Goal: Transaction & Acquisition: Book appointment/travel/reservation

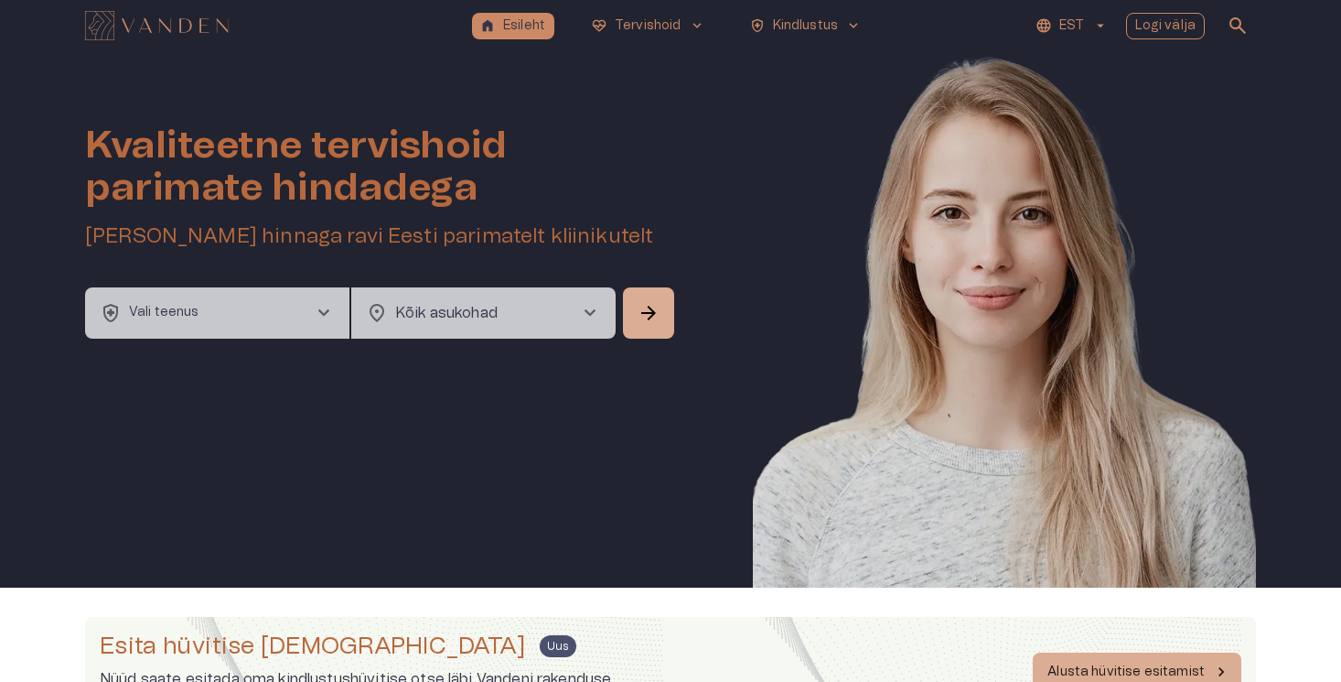
click at [1206, 31] on button "Logi välja" at bounding box center [1166, 26] width 80 height 27
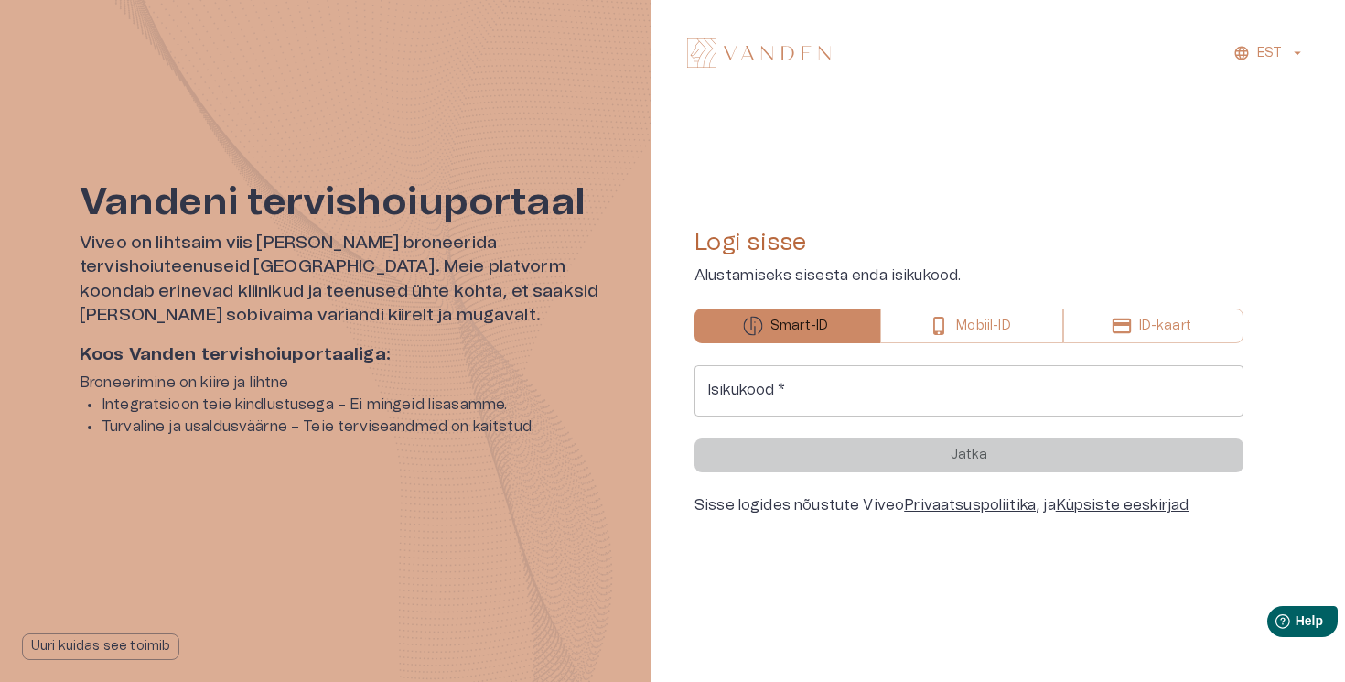
click at [785, 399] on input "Isikukood   *" at bounding box center [969, 390] width 549 height 51
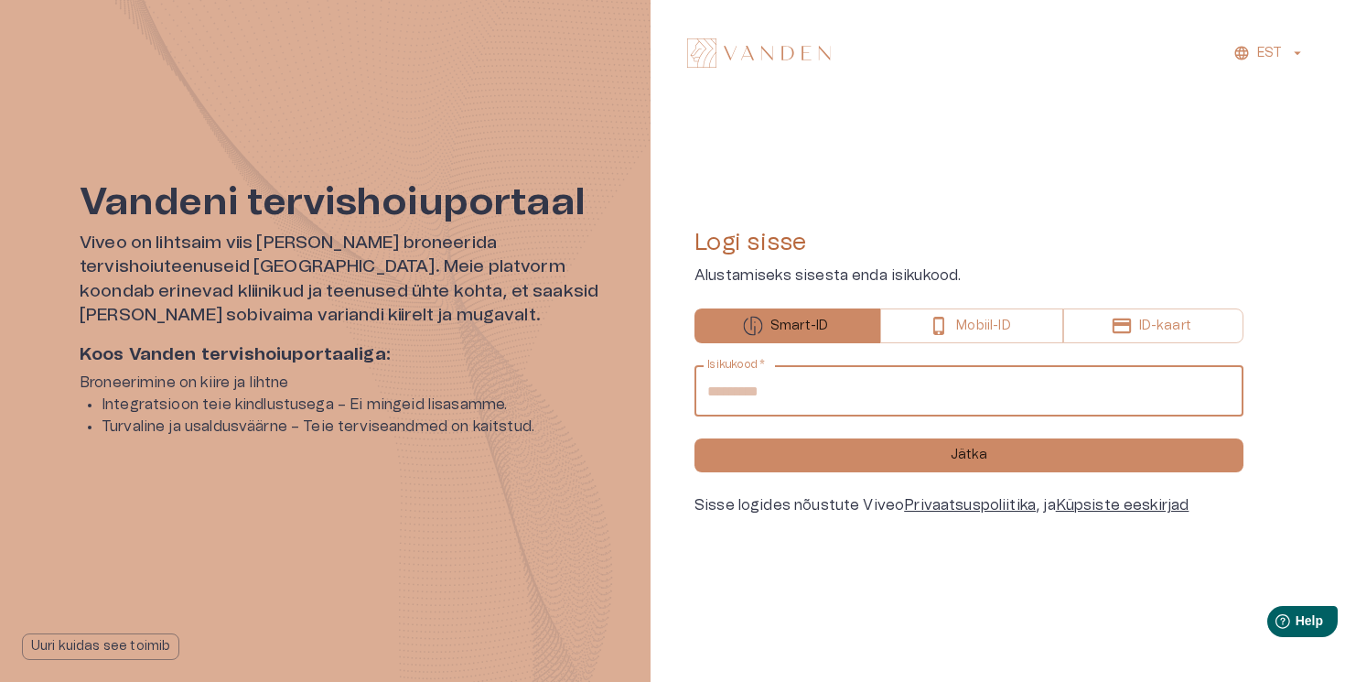
type input "**********"
click at [695, 438] on button "Jätka" at bounding box center [969, 455] width 549 height 34
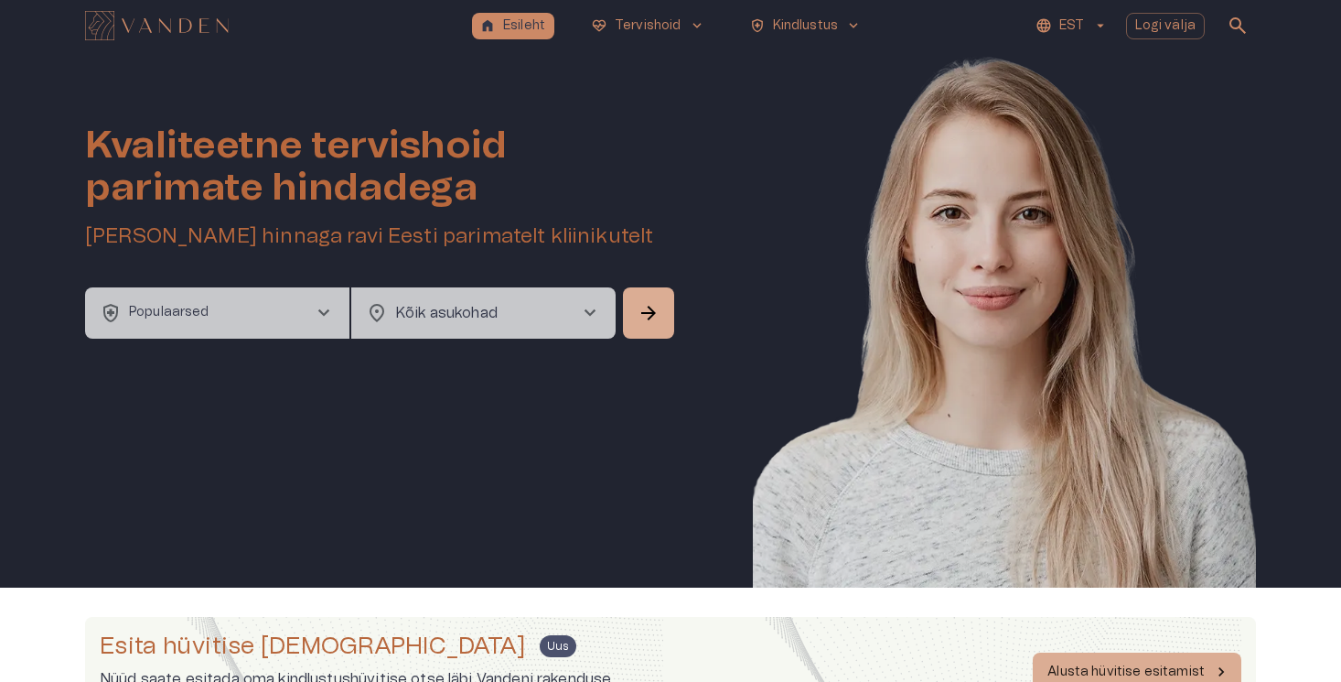
click at [278, 316] on button "health_and_safety Populaarsed chevron_right" at bounding box center [217, 312] width 264 height 51
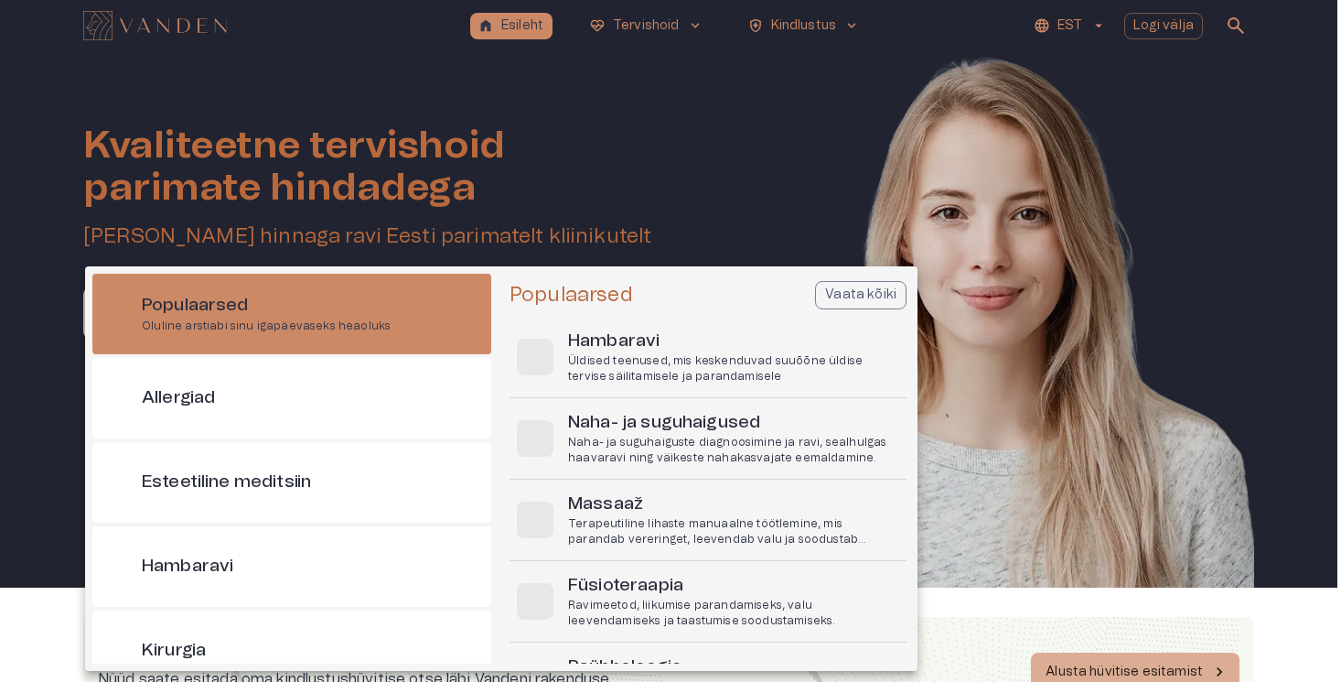
scroll to position [51, 0]
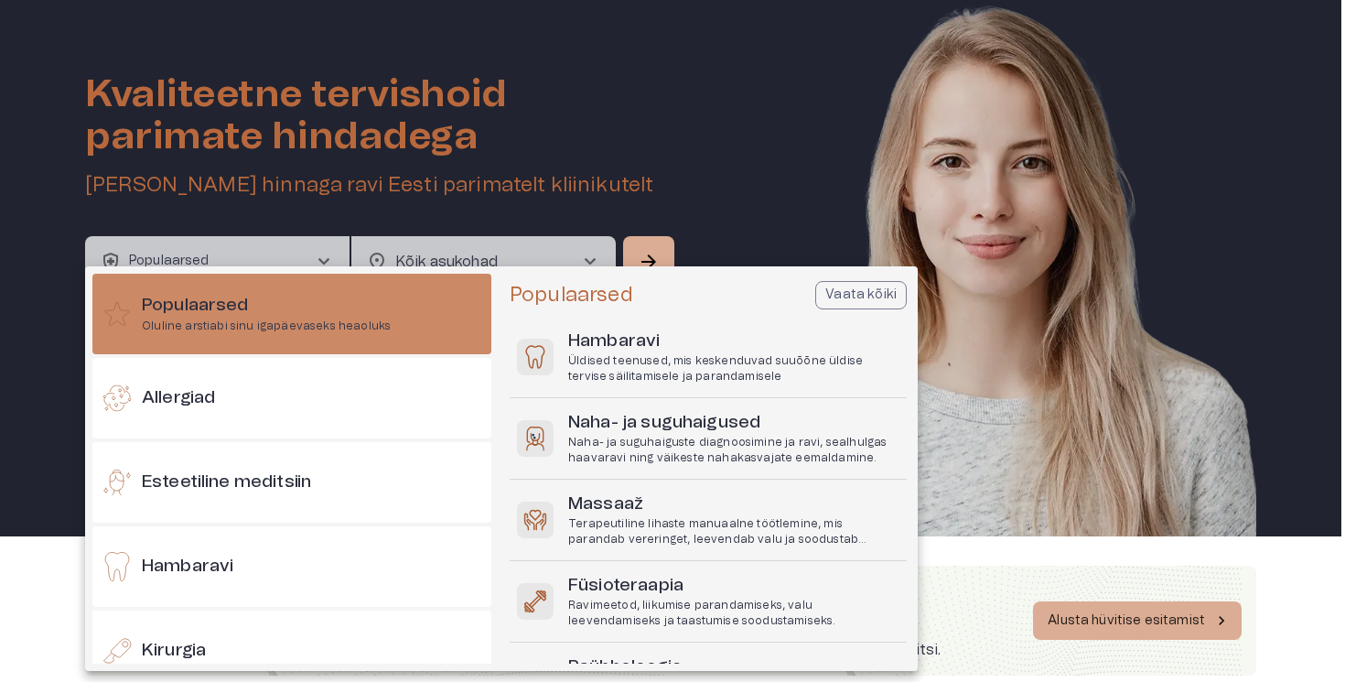
click at [634, 81] on div at bounding box center [672, 341] width 1345 height 682
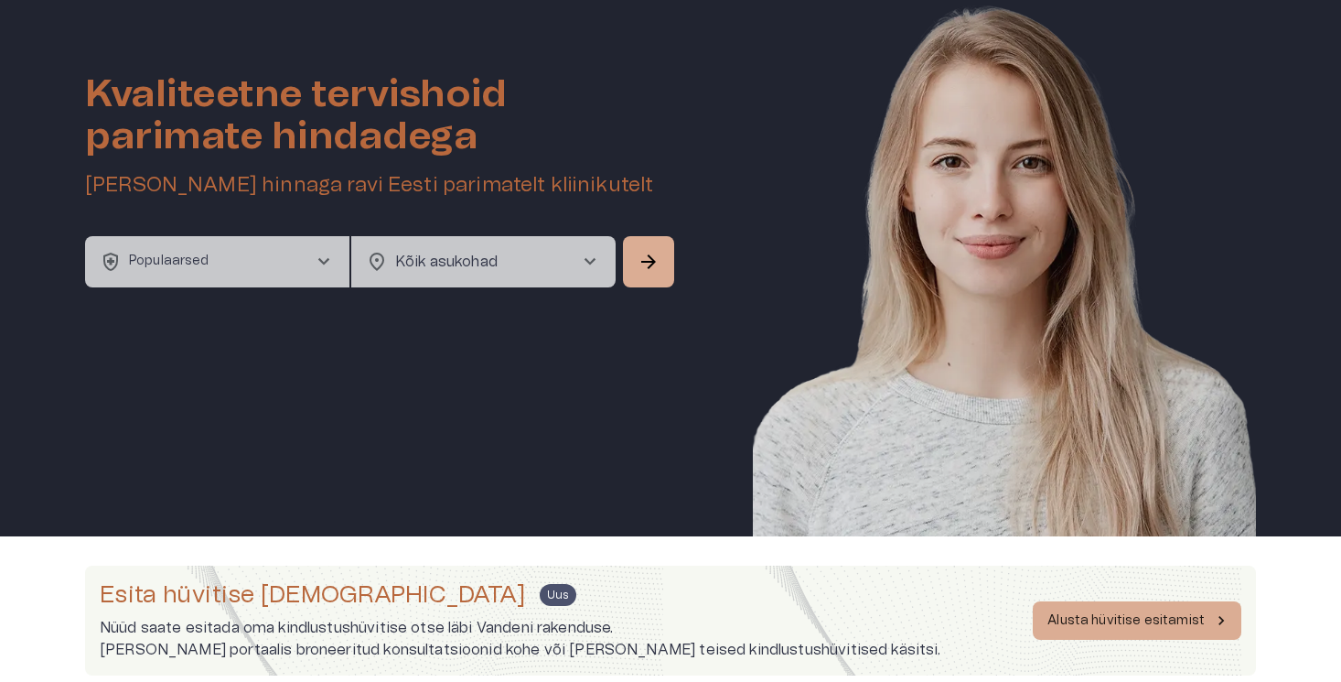
scroll to position [0, 0]
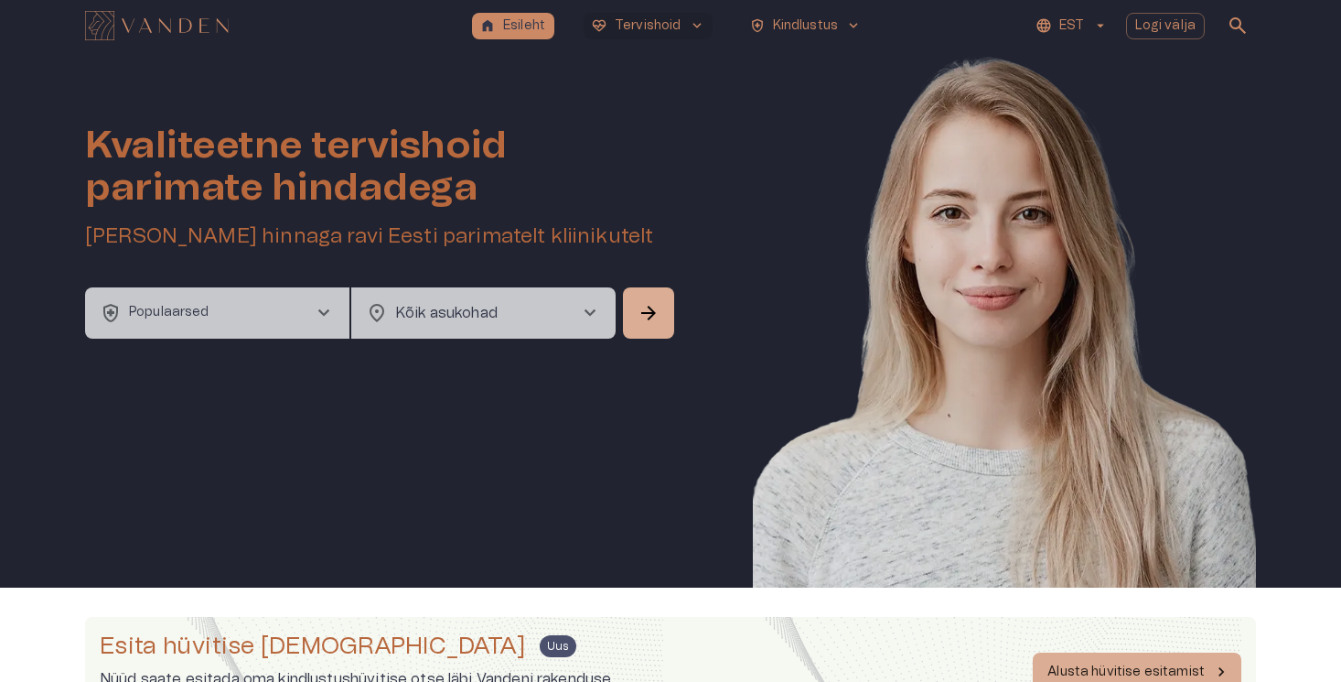
click at [657, 34] on p "Tervishoid" at bounding box center [648, 25] width 67 height 19
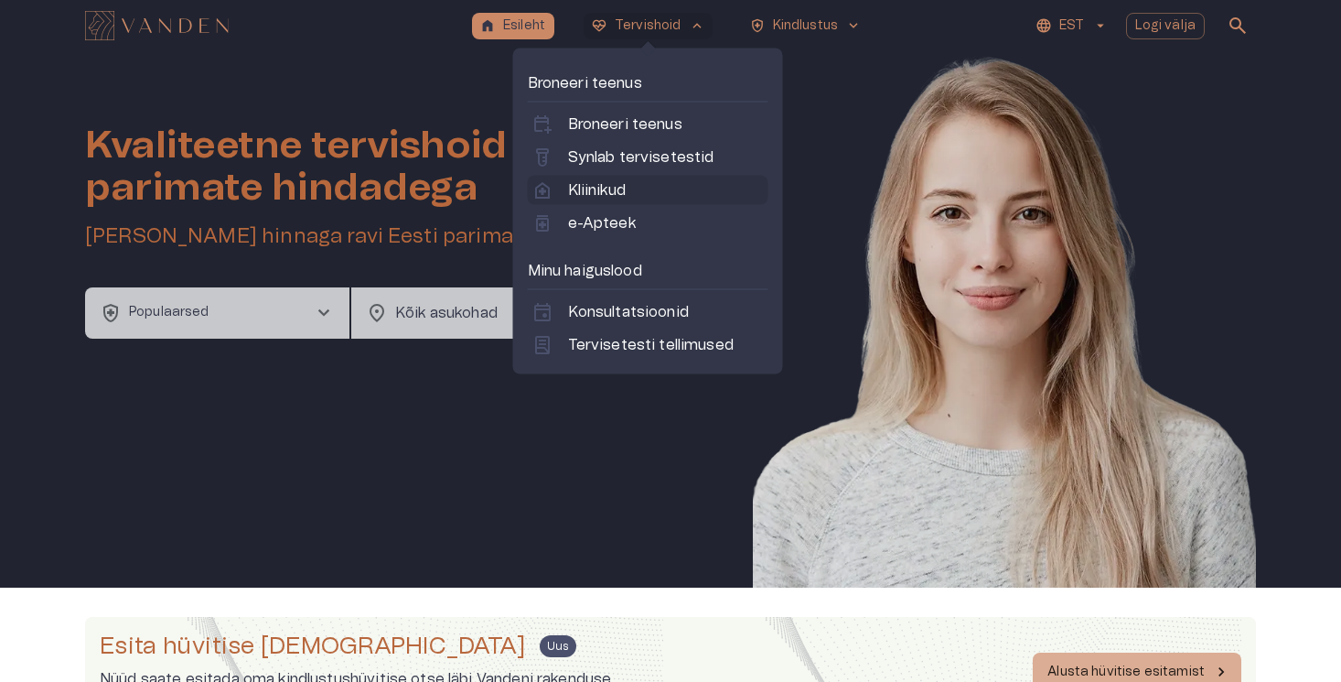
click at [630, 188] on link "home_health Kliinikud" at bounding box center [648, 190] width 233 height 22
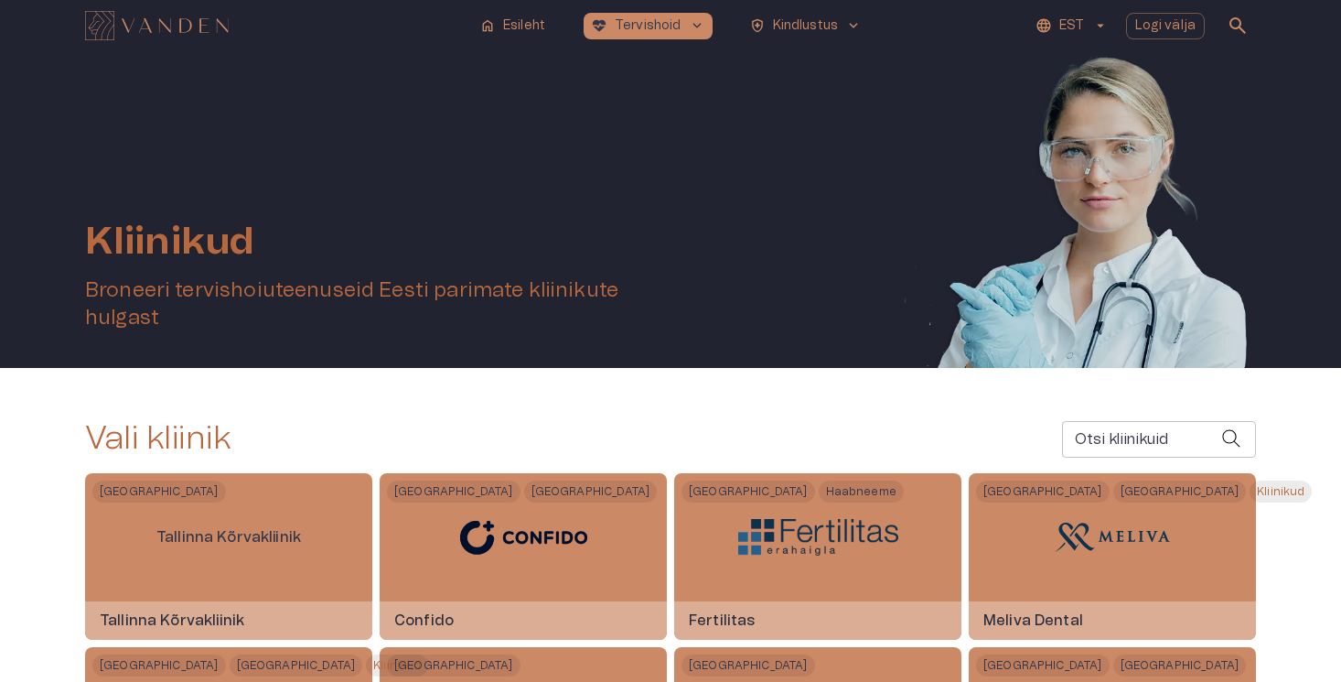
click at [1128, 432] on div "Otsi kliinikuid Otsi kliinikuid" at bounding box center [1159, 439] width 194 height 37
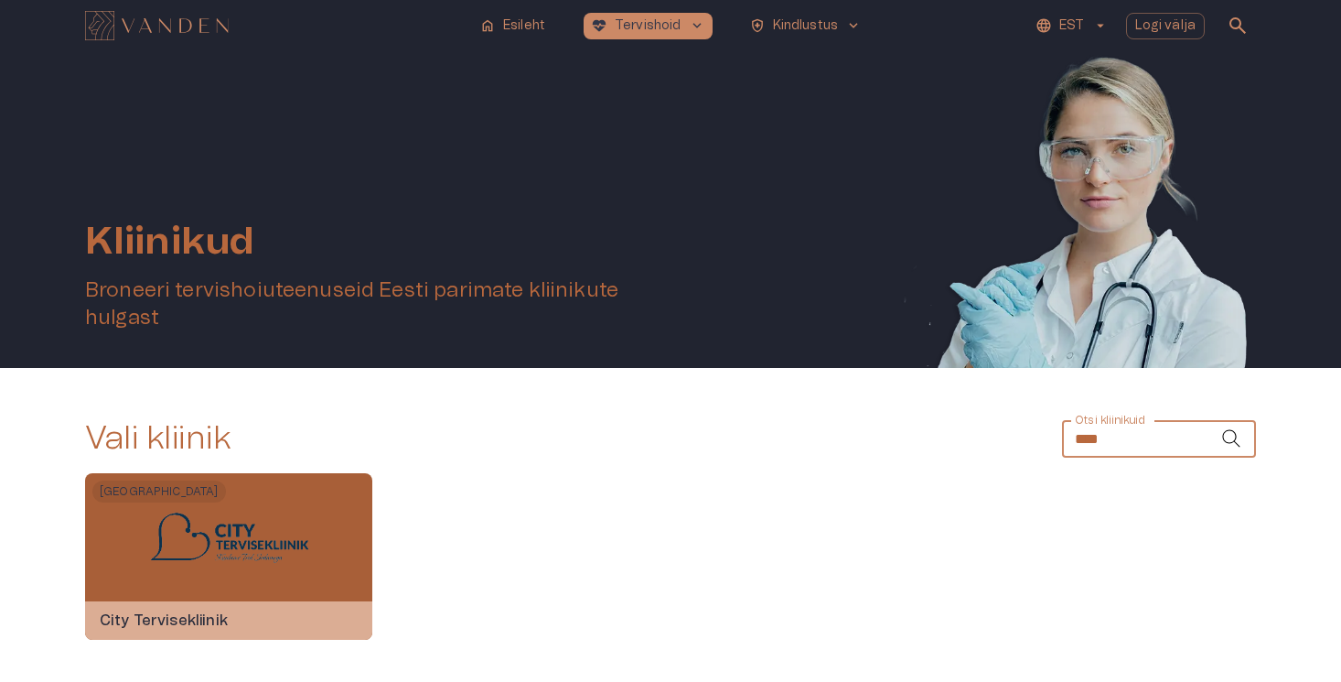
type input "****"
click at [342, 517] on div "Tallinn City Tervisekliinik" at bounding box center [228, 556] width 287 height 167
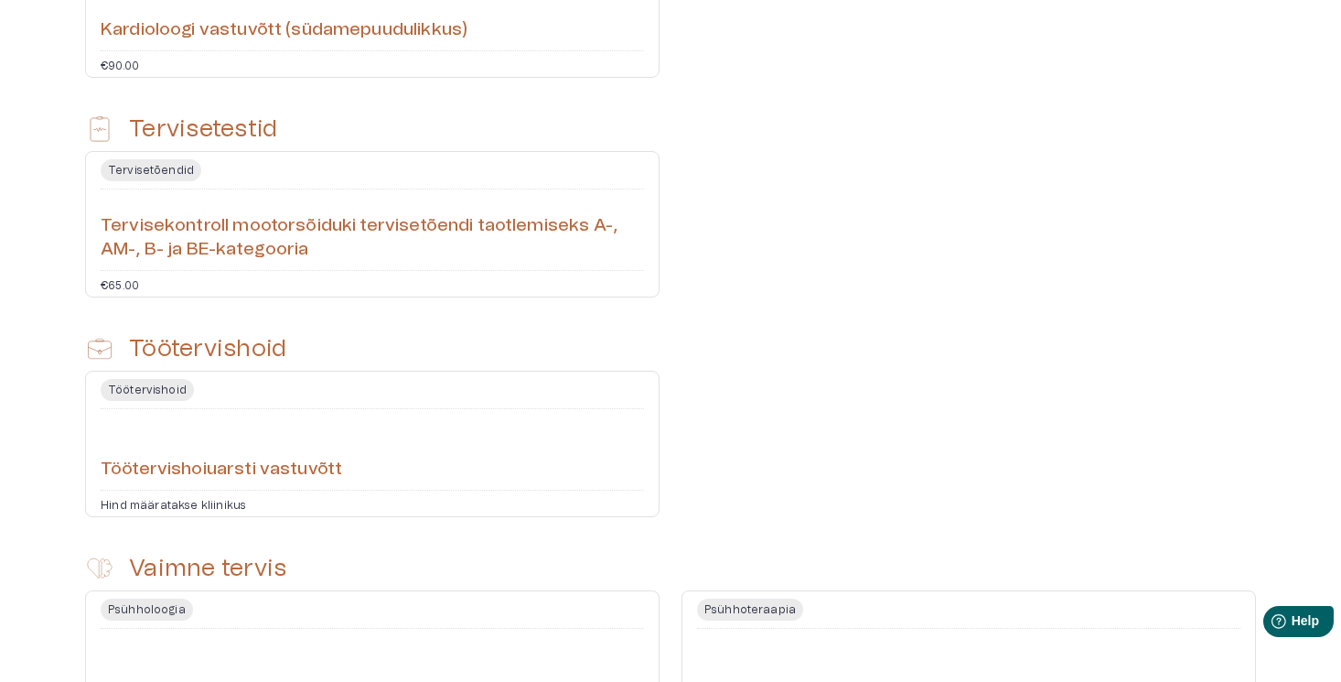
scroll to position [2613, 0]
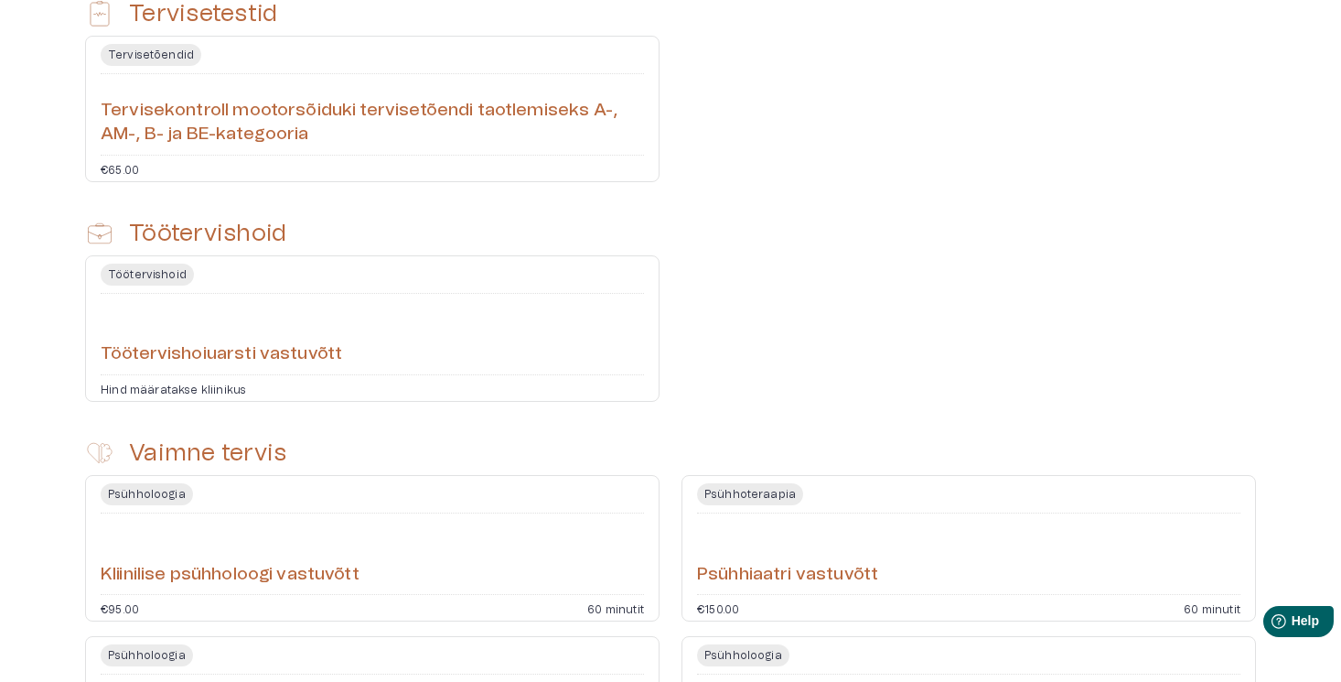
click at [385, 344] on div "Töötervishoiuarsti vastuvõtt" at bounding box center [373, 334] width 544 height 66
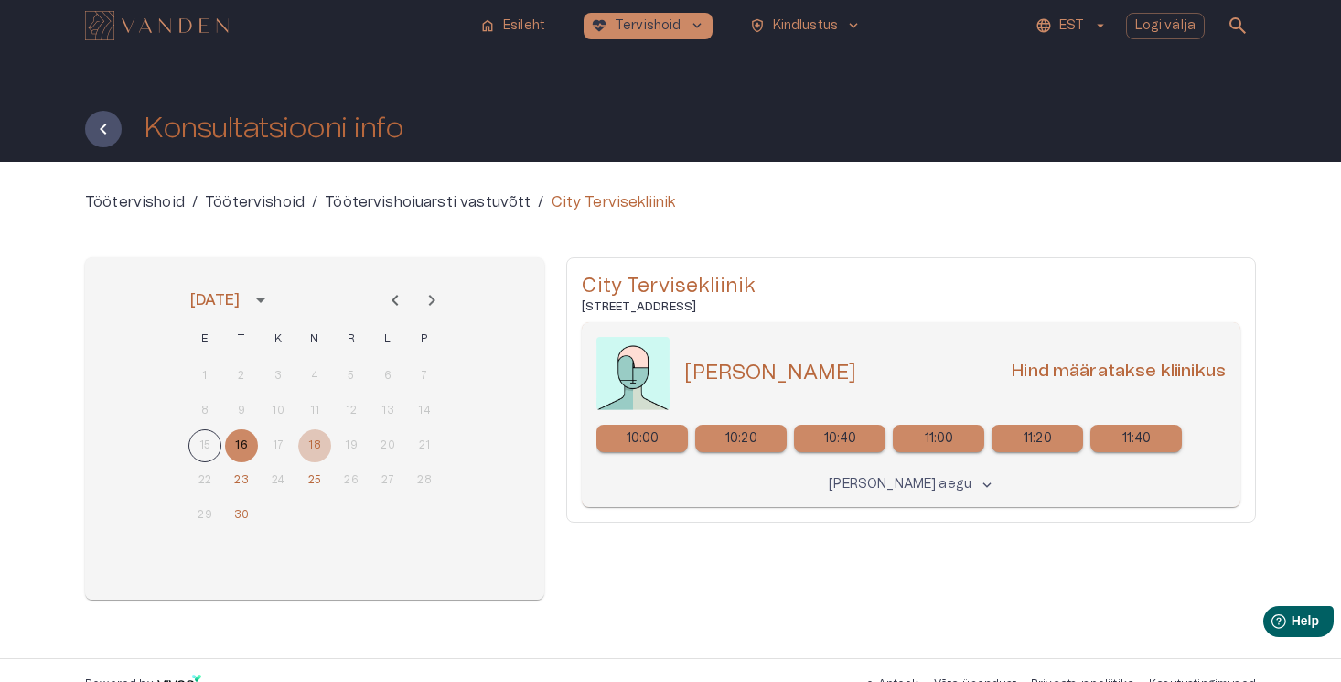
click at [320, 450] on button "18" at bounding box center [314, 445] width 33 height 33
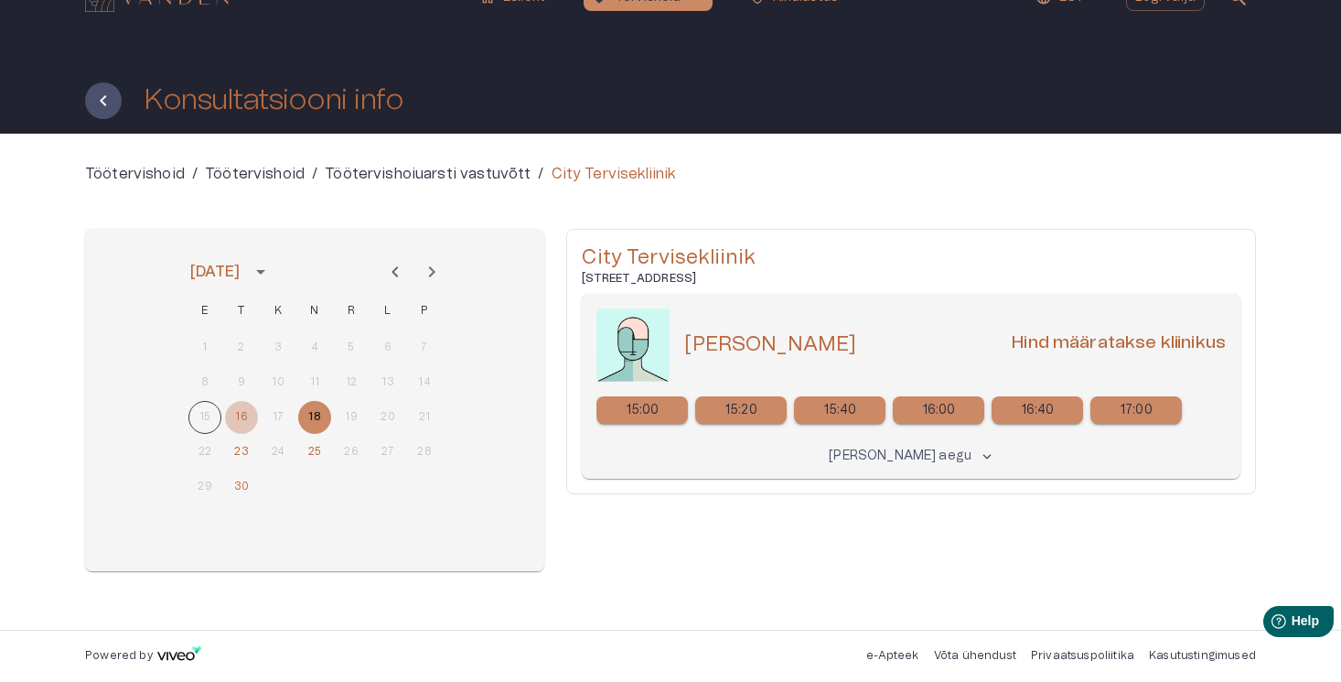
click at [242, 417] on button "16" at bounding box center [241, 417] width 33 height 33
click at [246, 449] on button "23" at bounding box center [241, 452] width 33 height 33
click at [322, 415] on button "18" at bounding box center [314, 417] width 33 height 33
click at [652, 408] on p "15:00" at bounding box center [643, 410] width 33 height 19
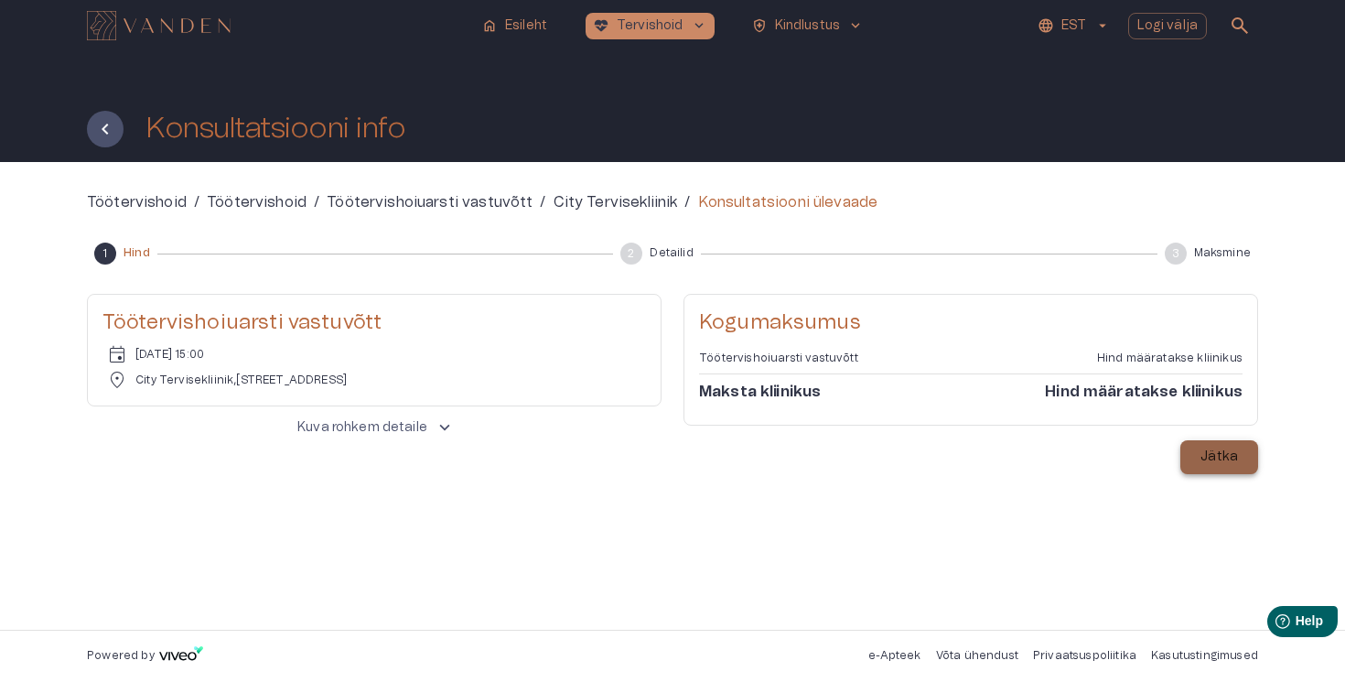
click at [1212, 463] on p "Jätka" at bounding box center [1220, 456] width 38 height 19
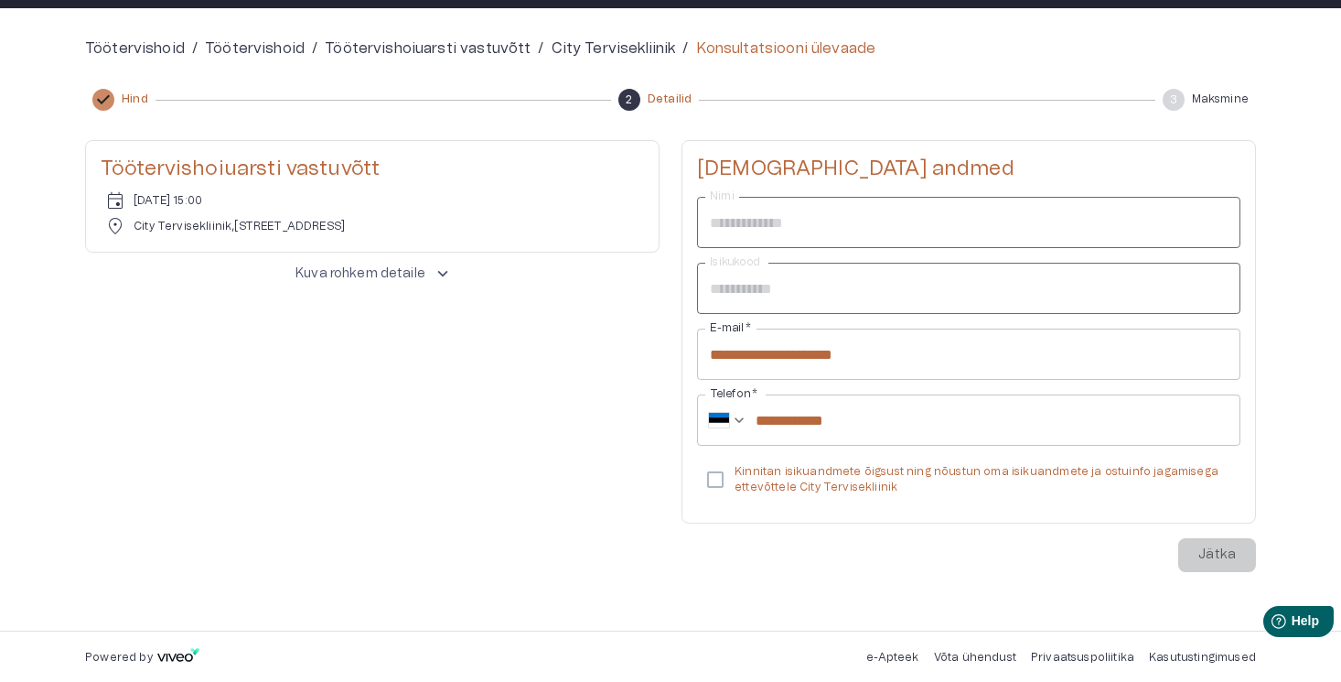
scroll to position [155, 0]
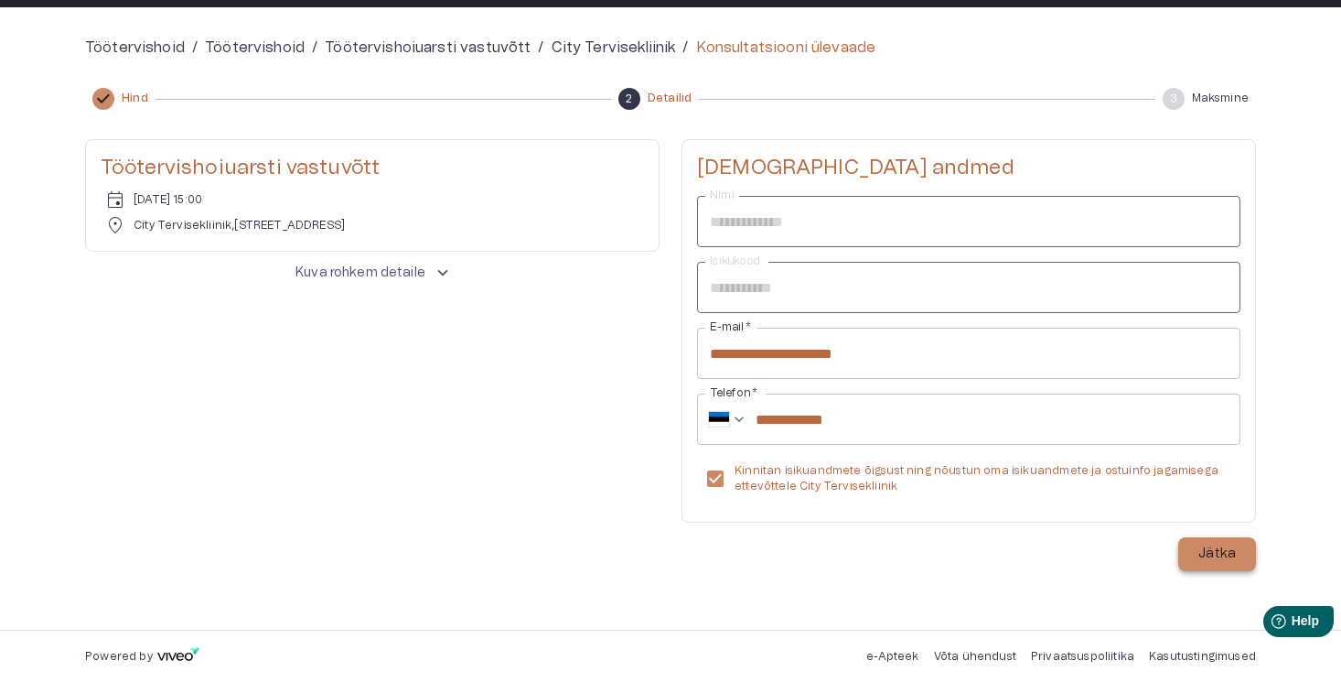
click at [1215, 544] on p "Jätka" at bounding box center [1218, 553] width 38 height 19
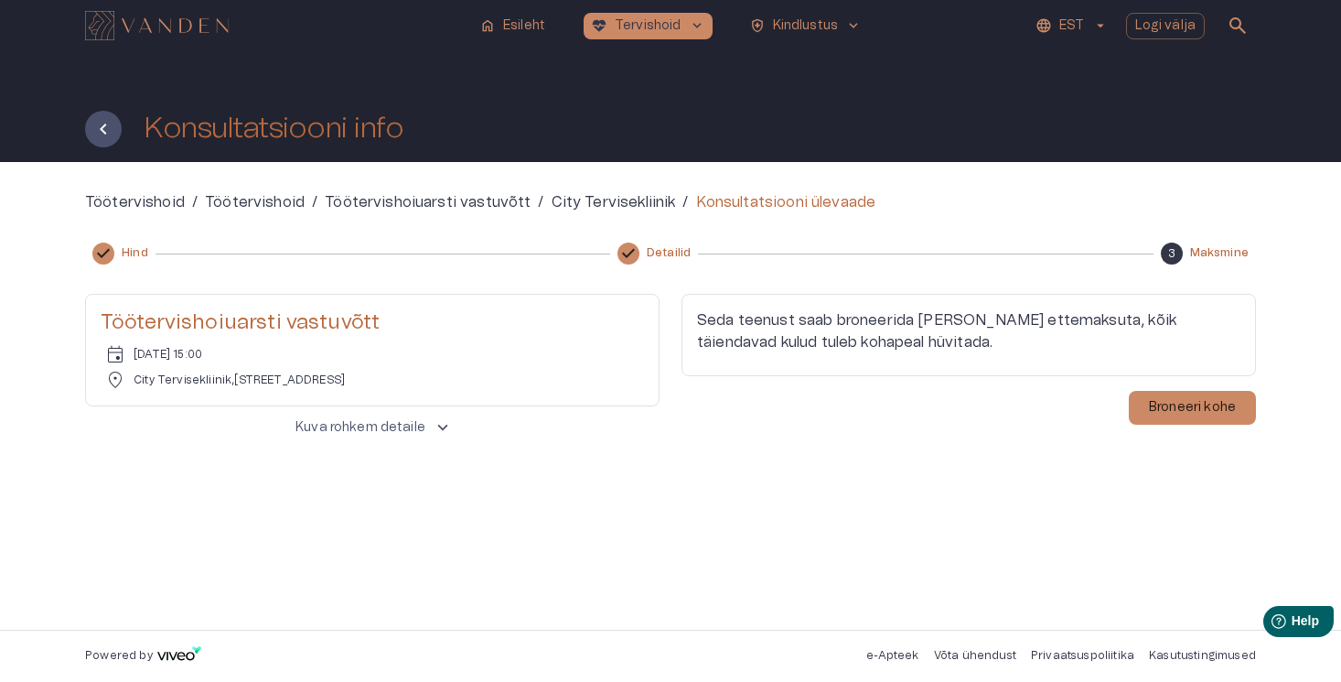
scroll to position [0, 0]
click at [1212, 411] on p "Broneeri kohe" at bounding box center [1194, 407] width 87 height 19
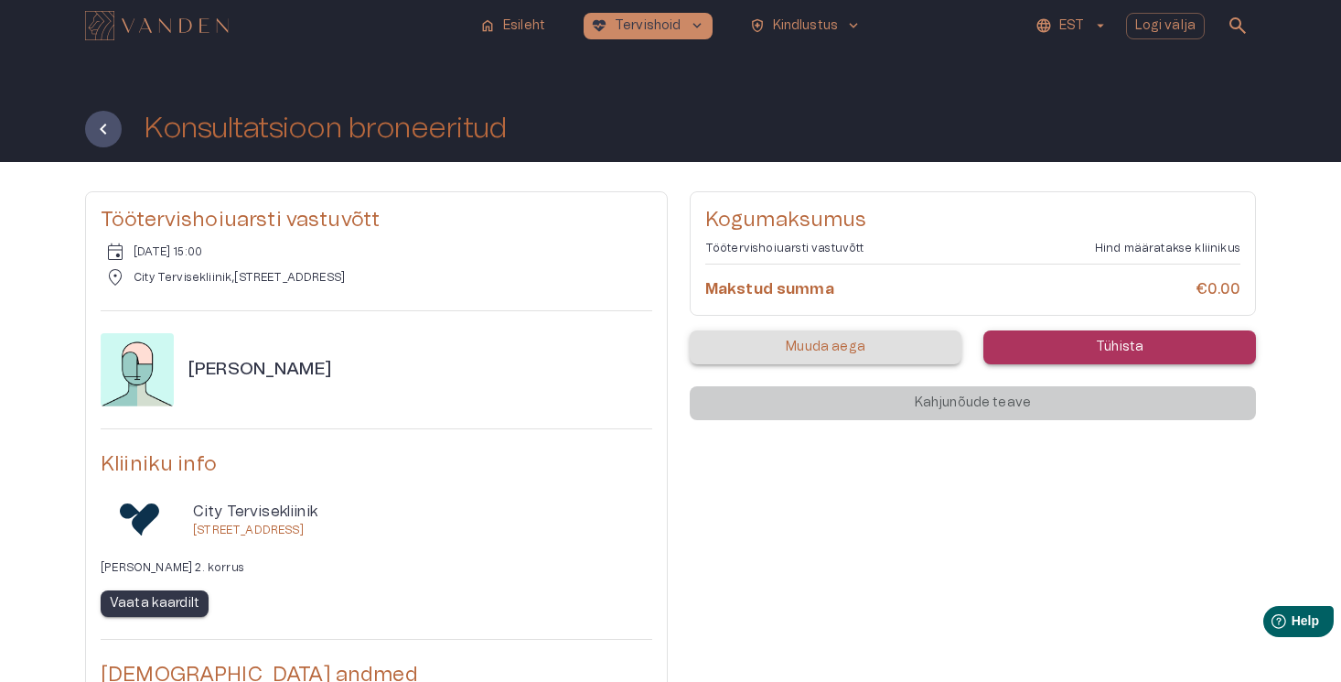
click at [139, 29] on img "Navigate to homepage" at bounding box center [157, 25] width 144 height 29
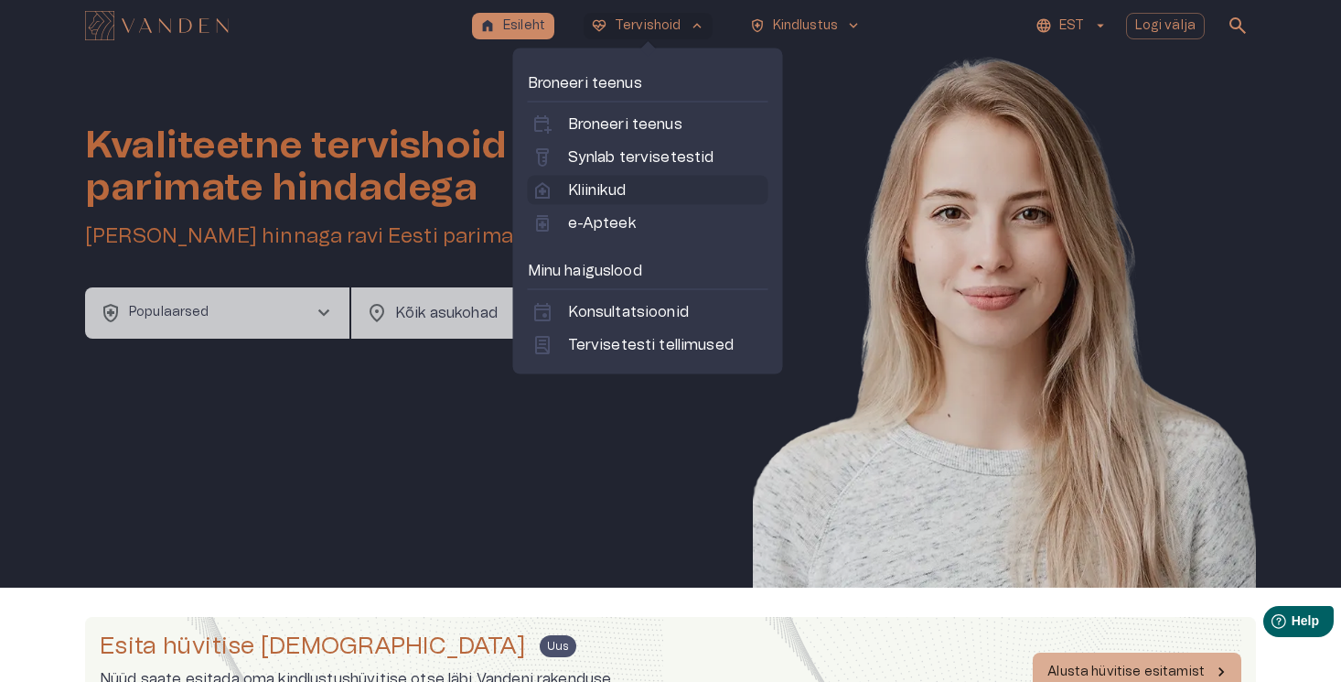
click at [605, 188] on p "Kliinikud" at bounding box center [597, 190] width 58 height 22
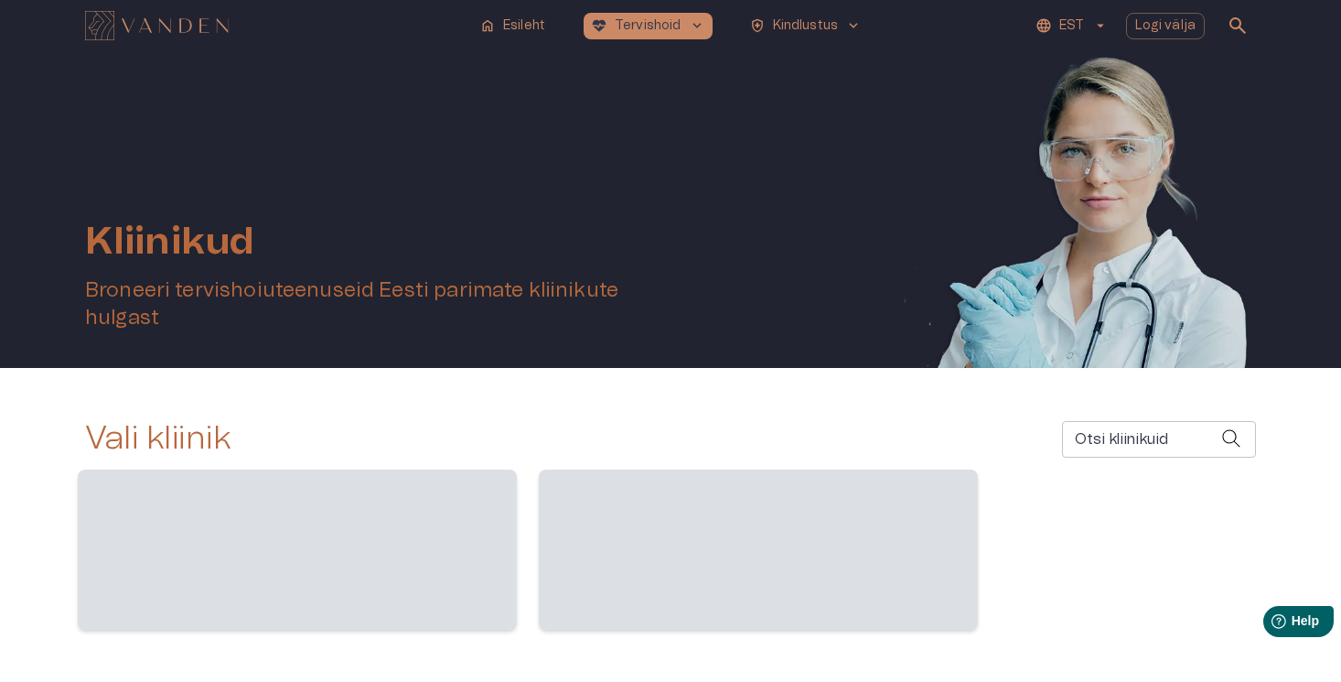
scroll to position [59, 0]
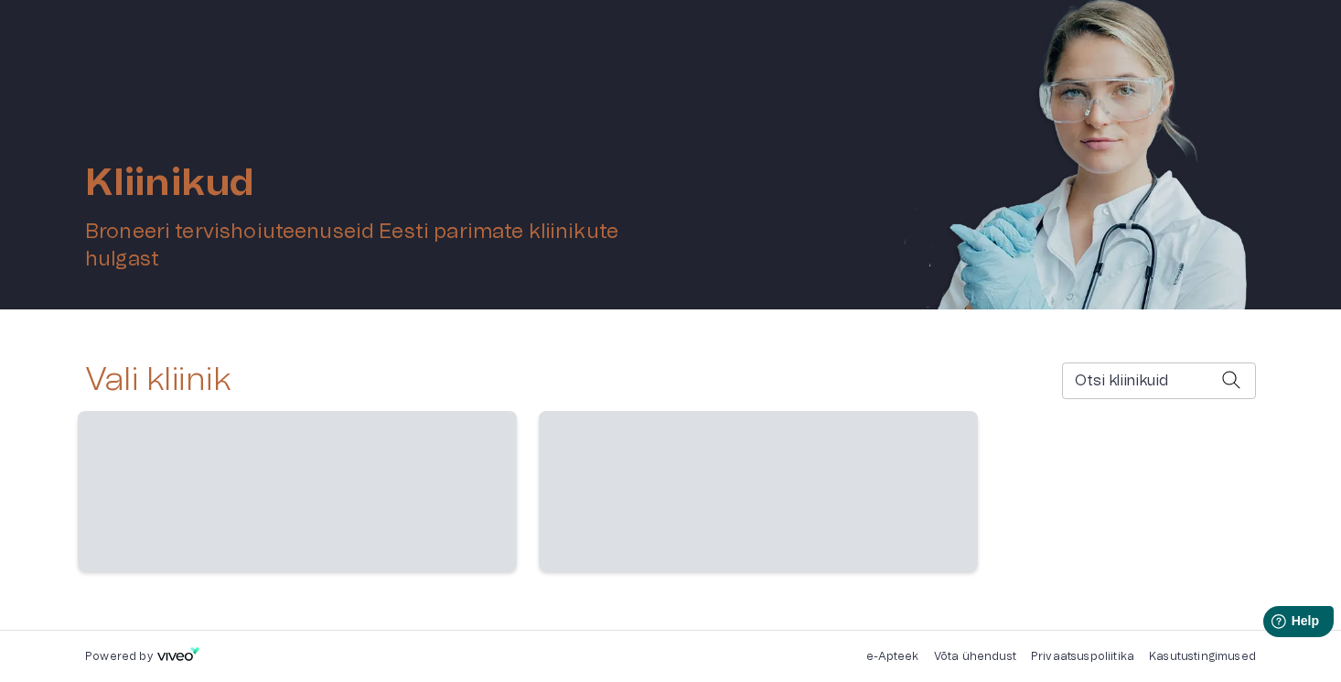
click at [1122, 382] on input "Otsi kliinikuid" at bounding box center [1141, 380] width 159 height 37
type input "******"
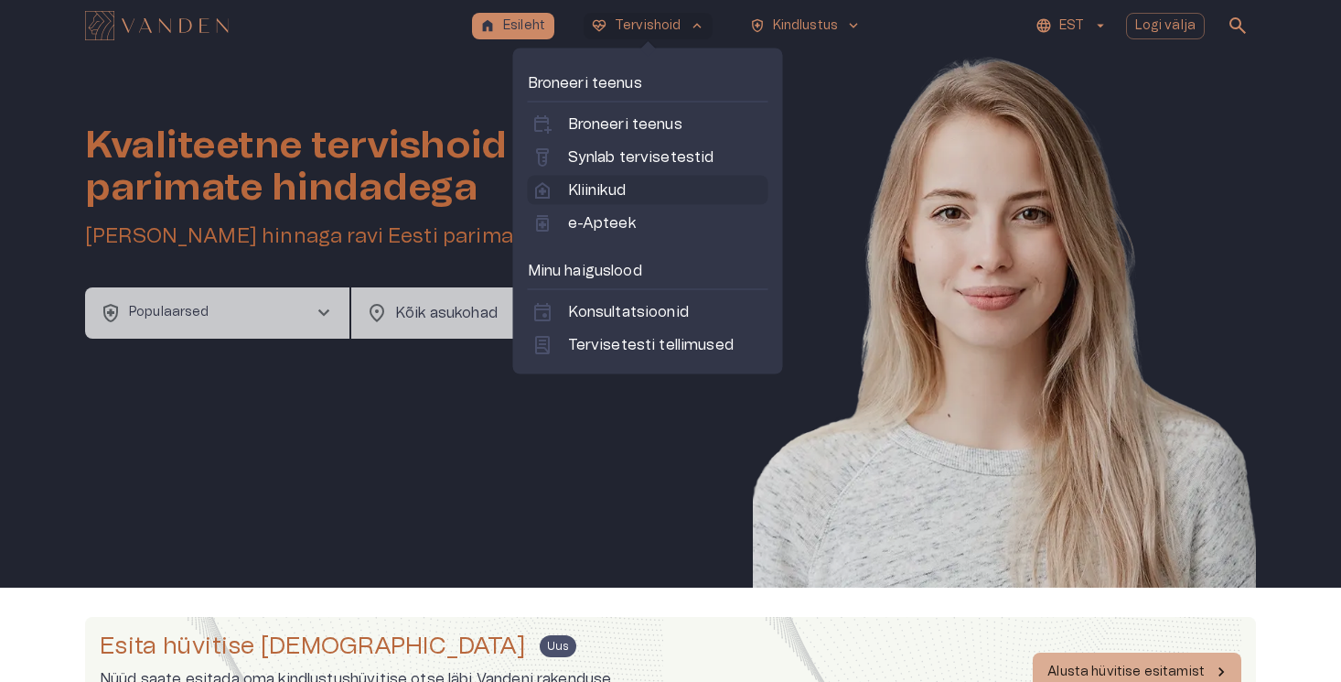
click at [597, 192] on p "Kliinikud" at bounding box center [597, 190] width 58 height 22
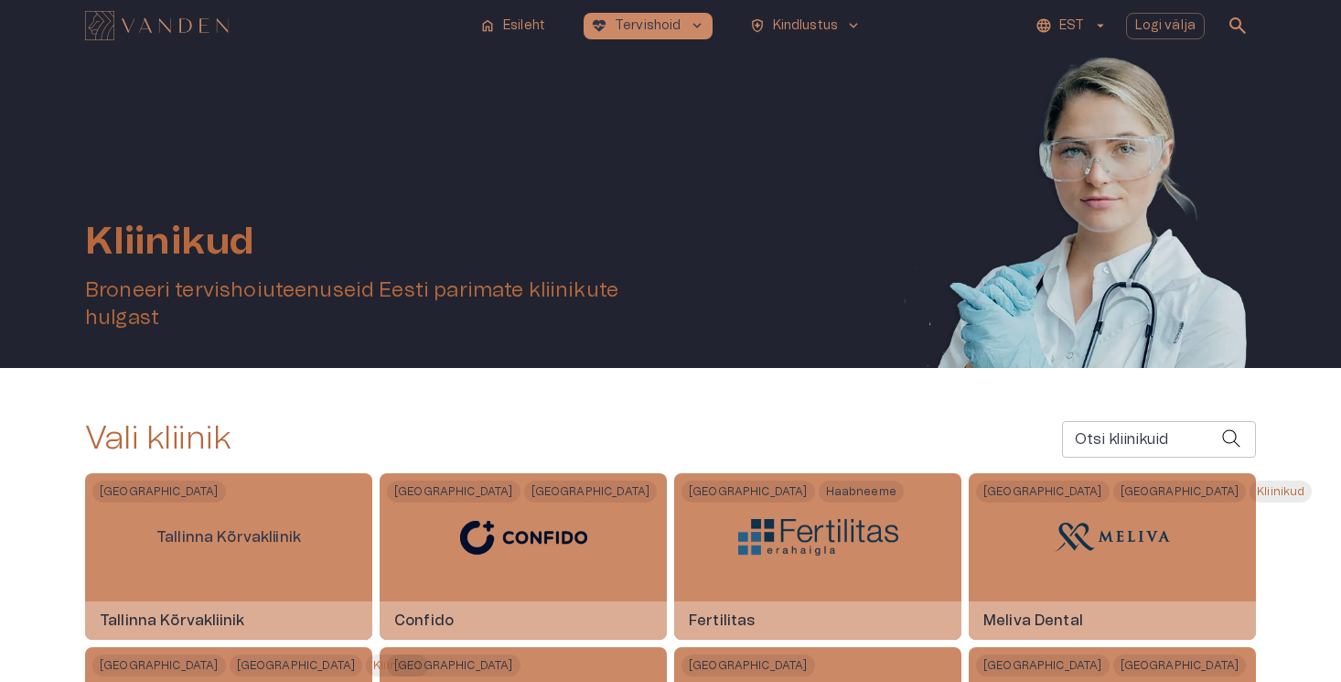
scroll to position [275, 0]
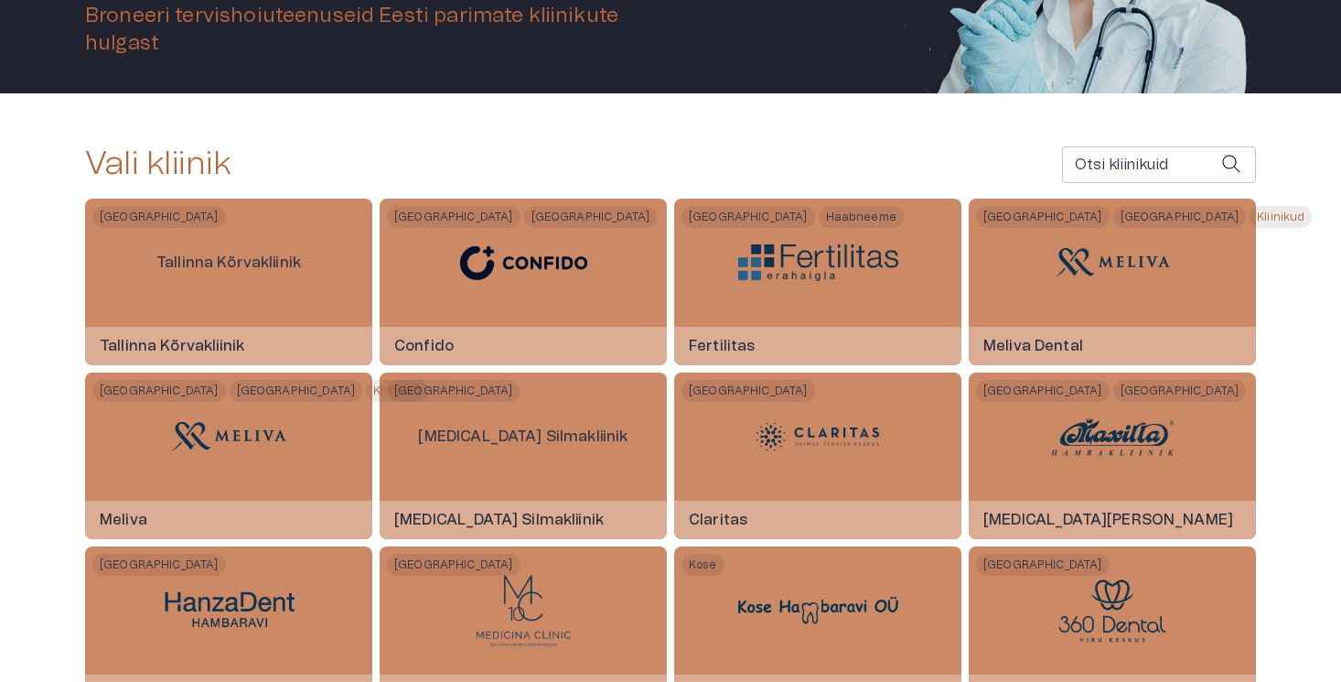
click at [1150, 161] on input "Otsi kliinikuid" at bounding box center [1141, 164] width 159 height 37
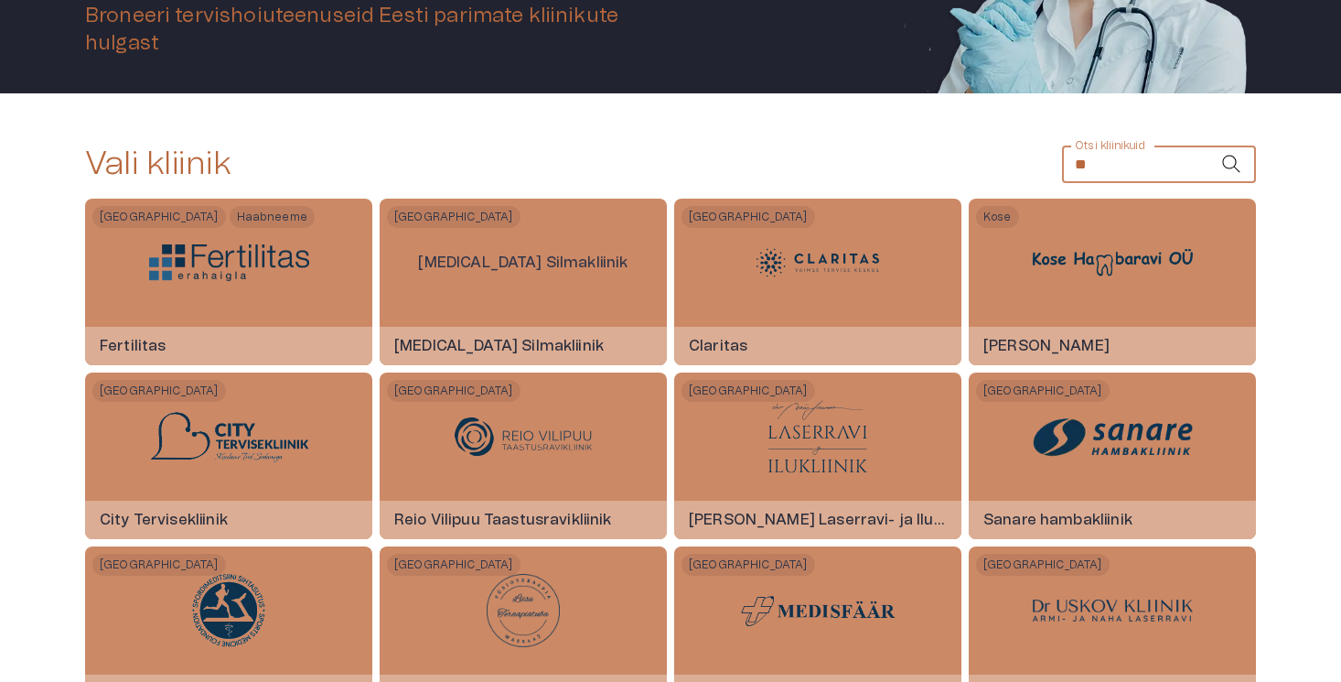
scroll to position [69, 0]
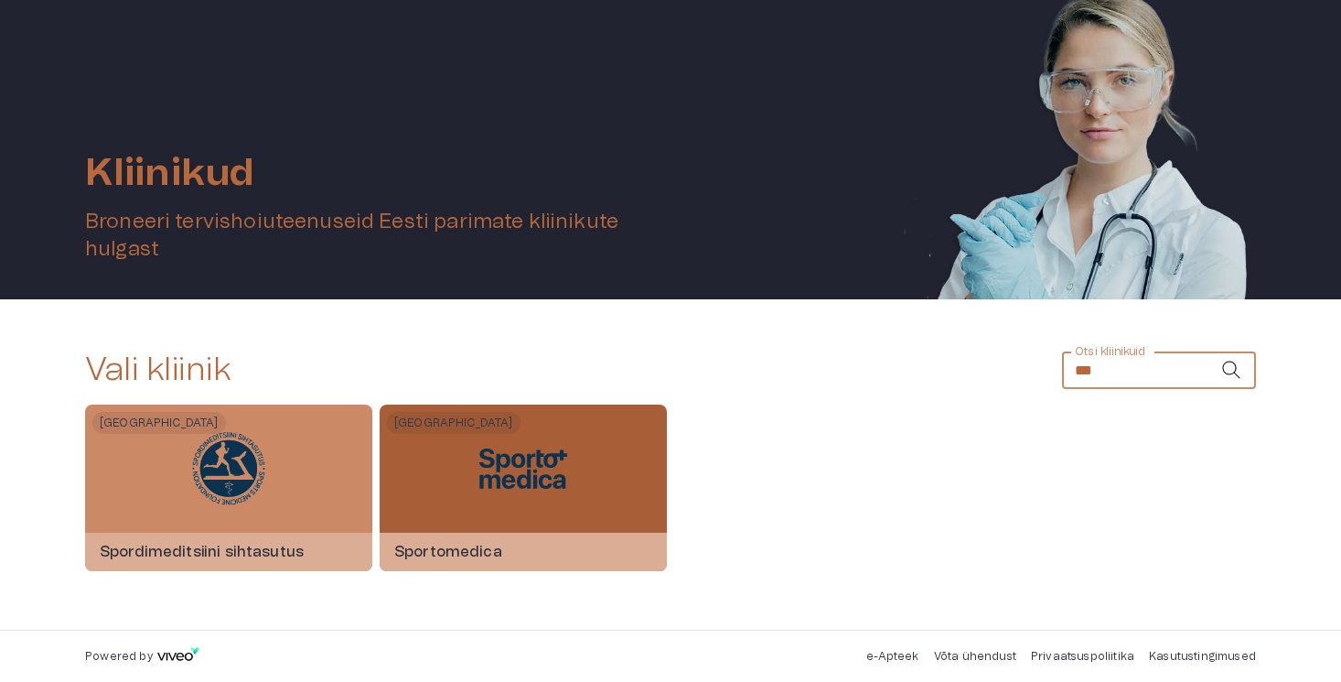
type input "***"
click at [577, 488] on img at bounding box center [523, 468] width 137 height 55
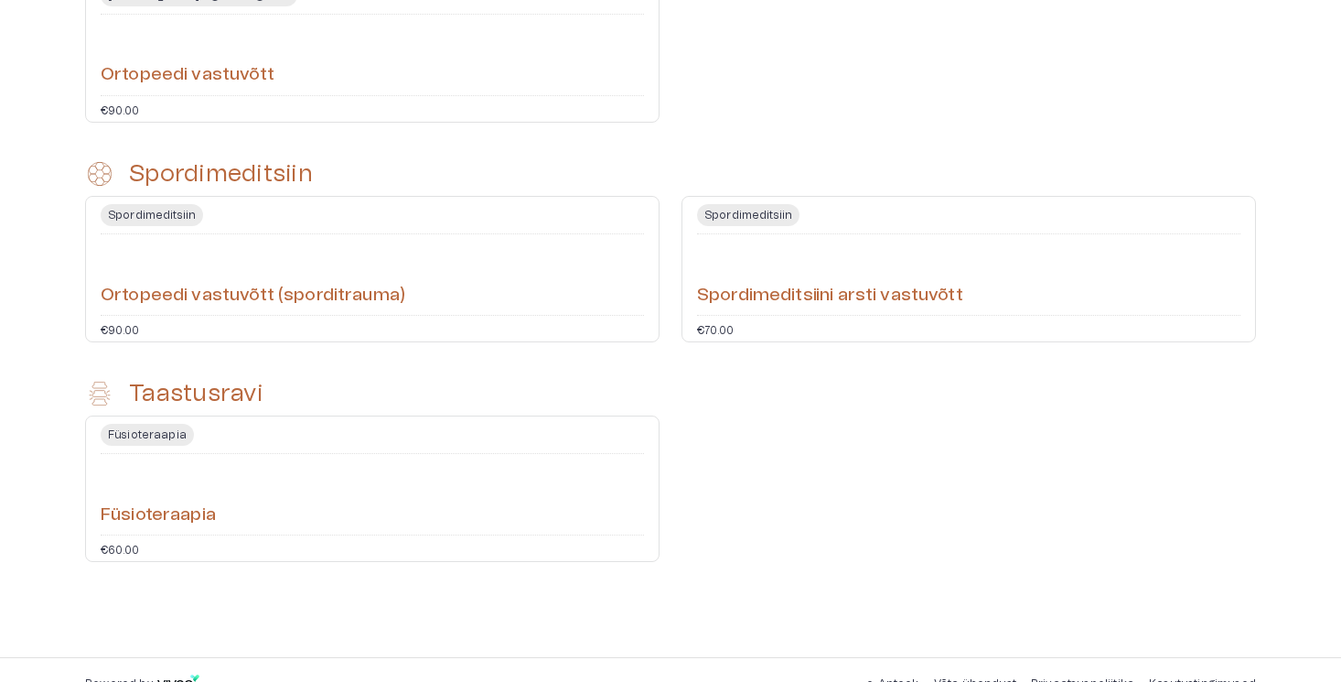
scroll to position [614, 0]
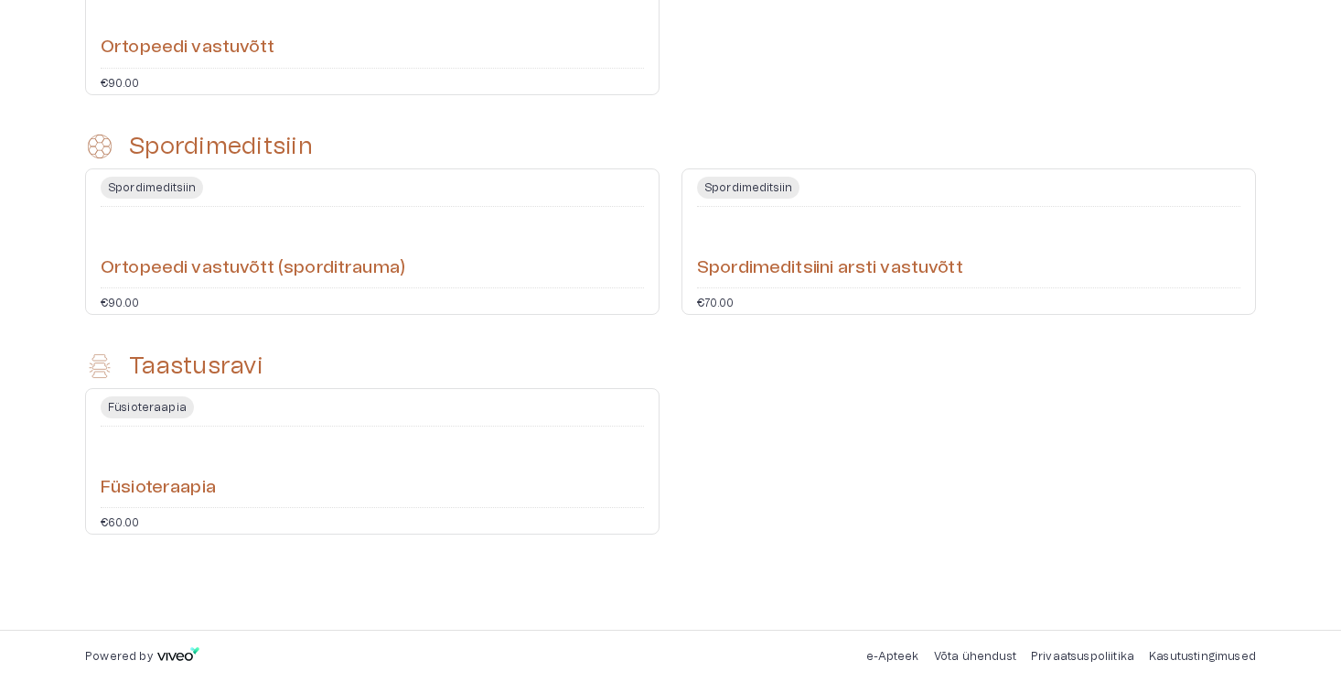
click at [382, 452] on div "Füsioteraapia" at bounding box center [373, 467] width 544 height 66
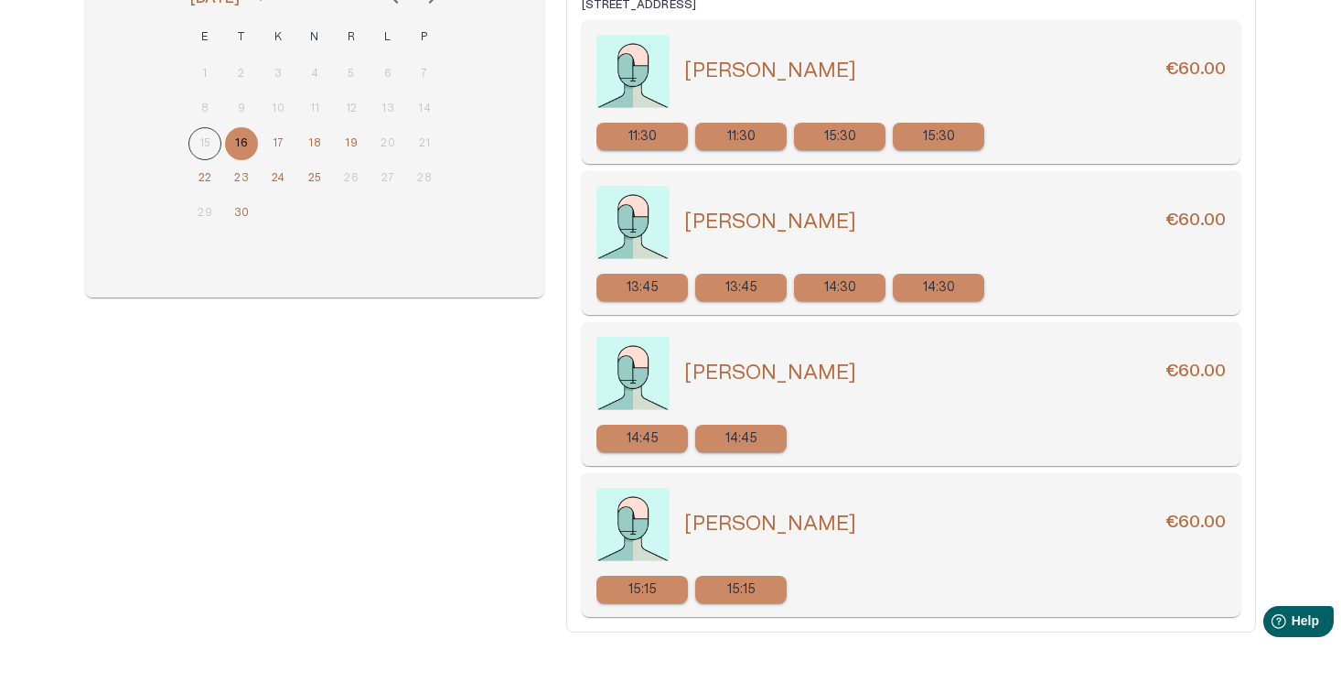
scroll to position [140, 0]
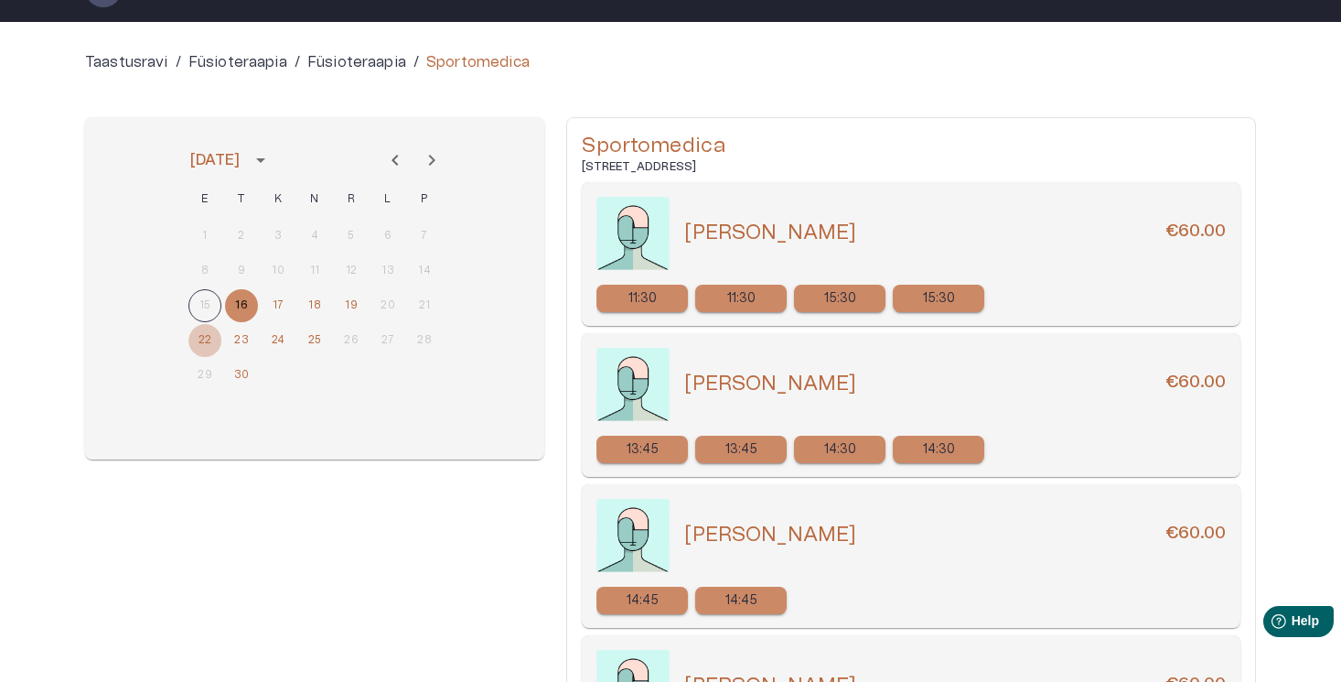
click at [205, 345] on button "22" at bounding box center [205, 340] width 33 height 33
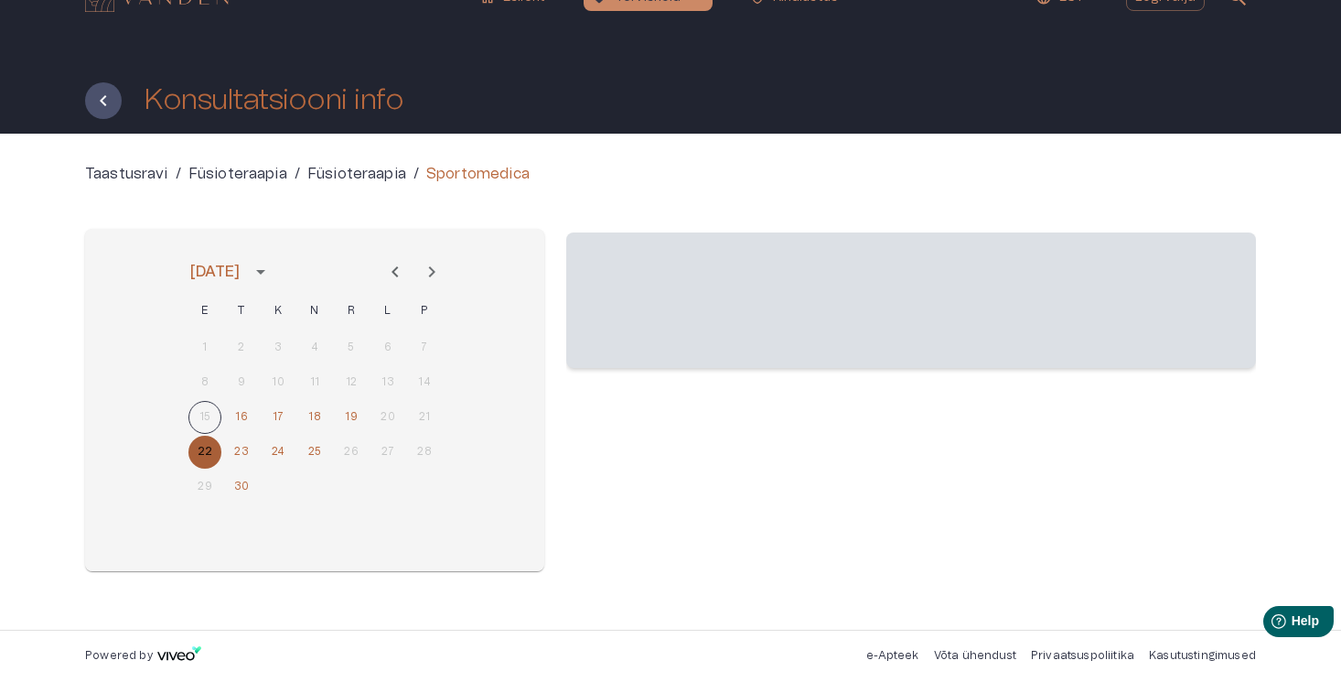
scroll to position [102, 0]
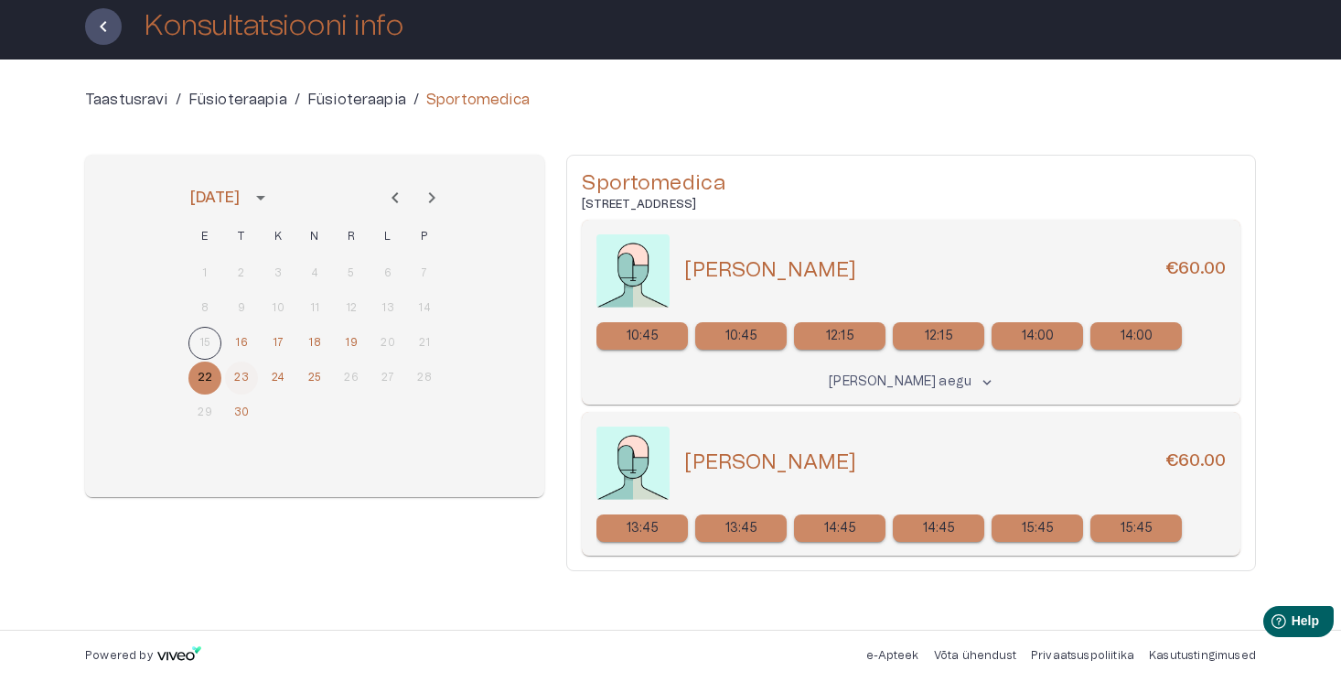
click at [246, 377] on button "23" at bounding box center [241, 377] width 33 height 33
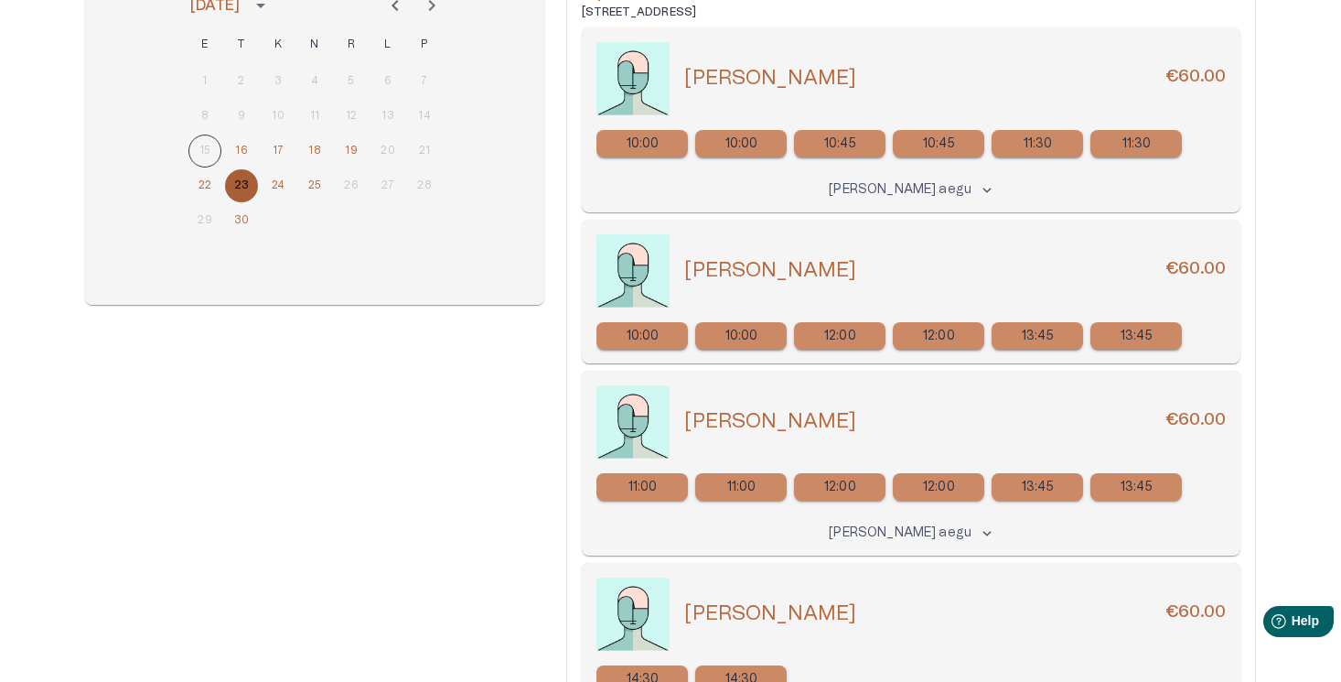
scroll to position [185, 0]
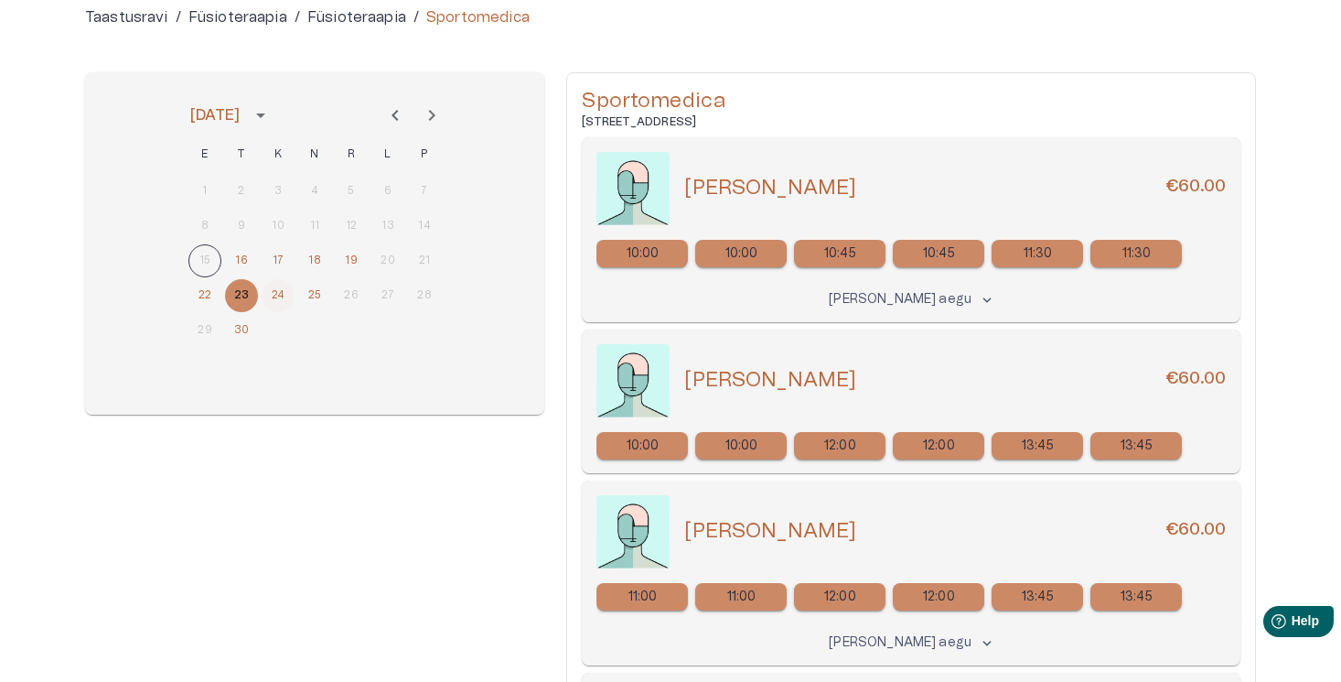
click at [264, 295] on button "24" at bounding box center [278, 295] width 33 height 33
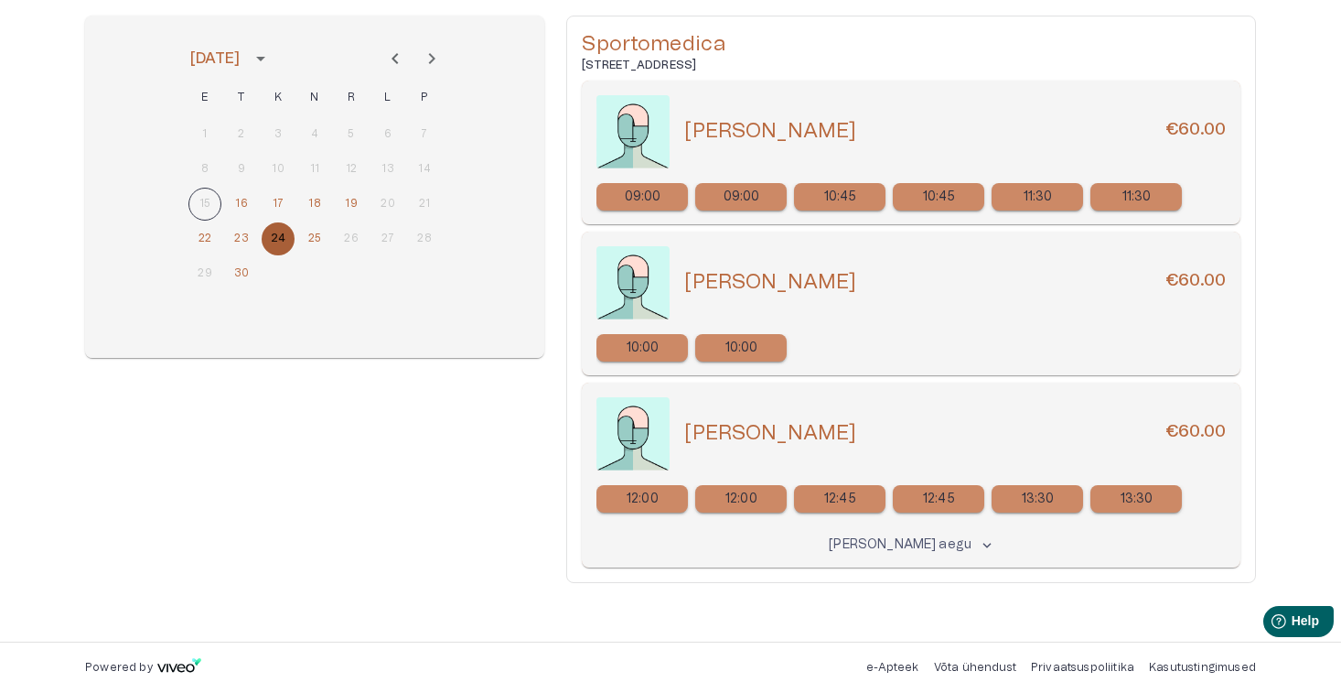
scroll to position [253, 0]
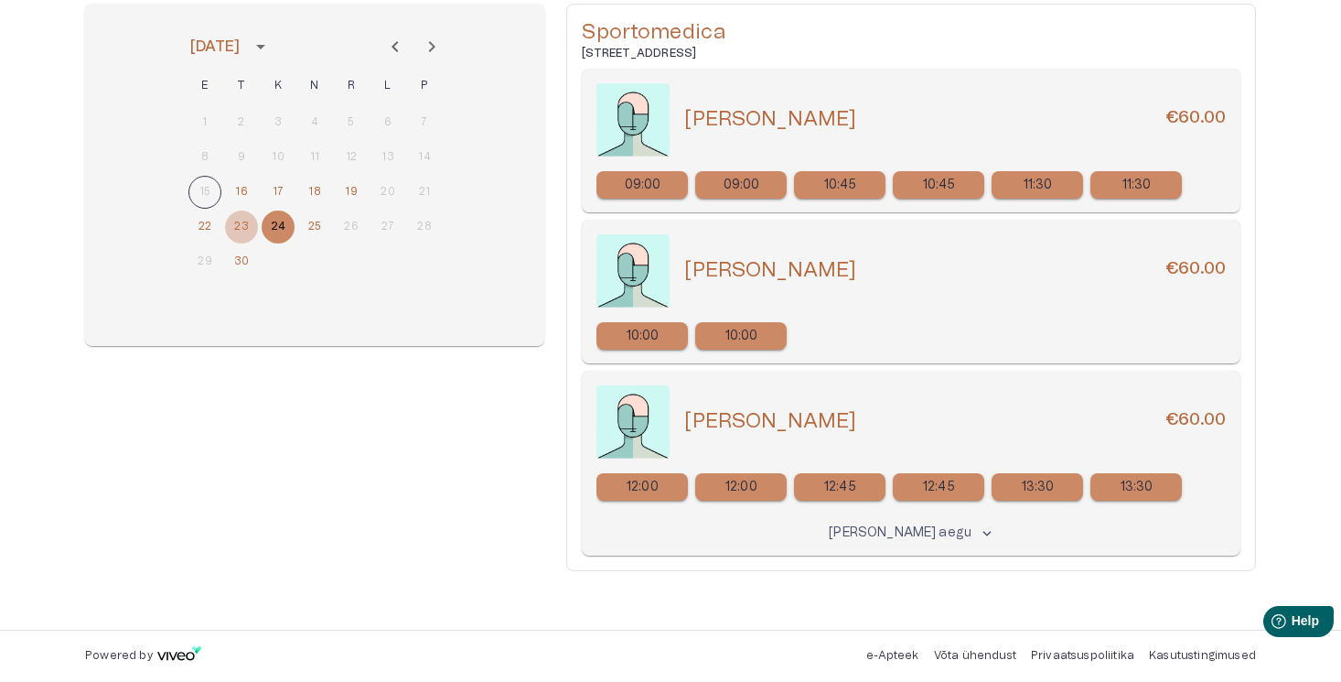
click at [246, 228] on button "23" at bounding box center [241, 226] width 33 height 33
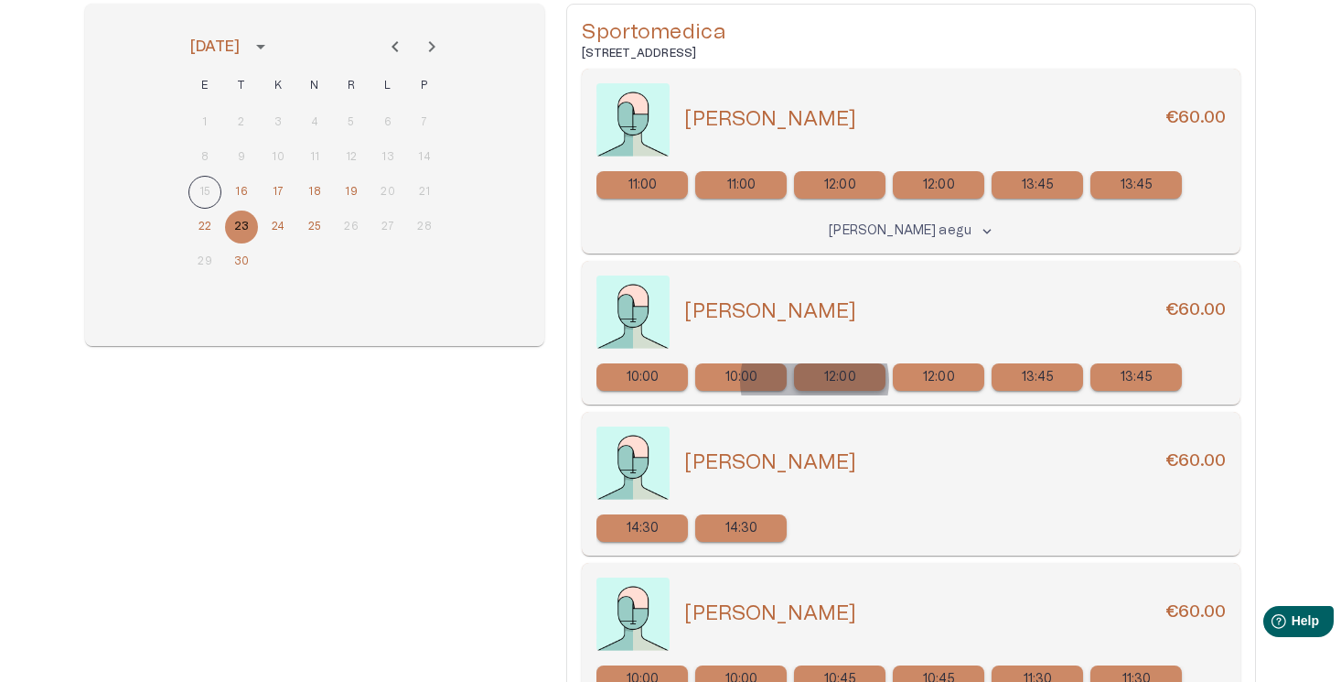
click at [814, 381] on div "12:00" at bounding box center [840, 376] width 92 height 27
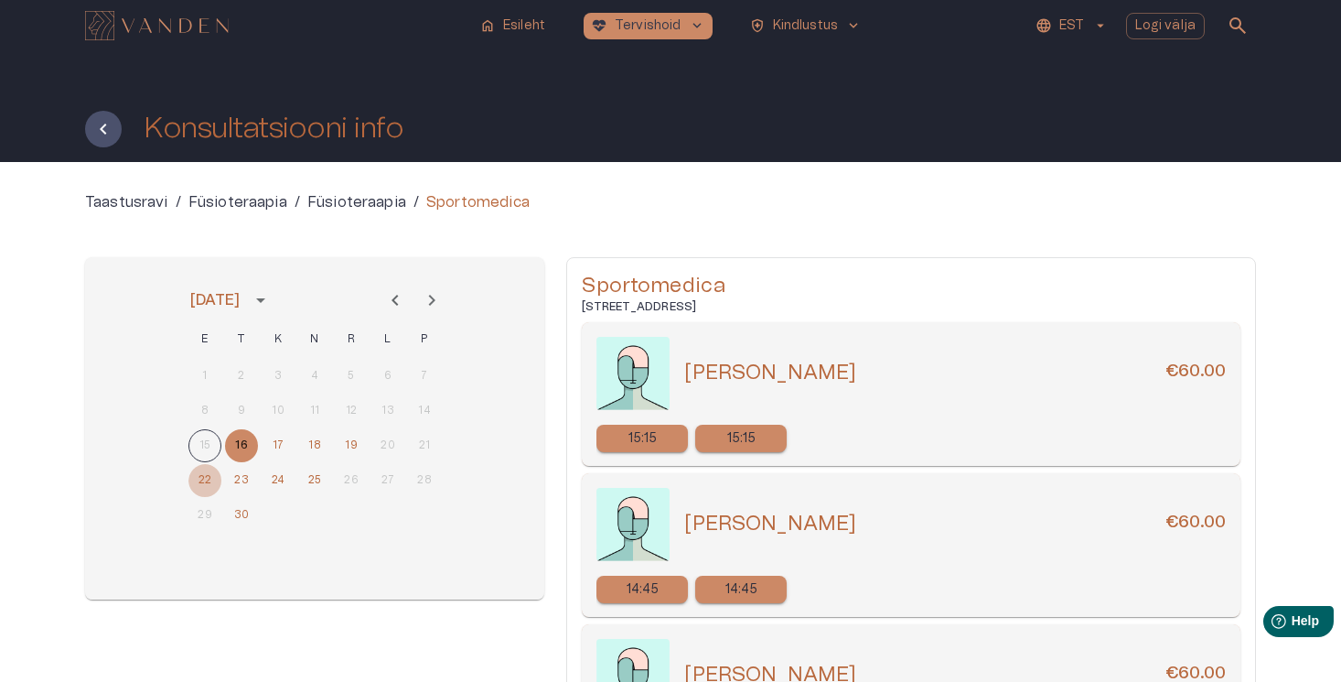
click at [197, 483] on button "22" at bounding box center [205, 480] width 33 height 33
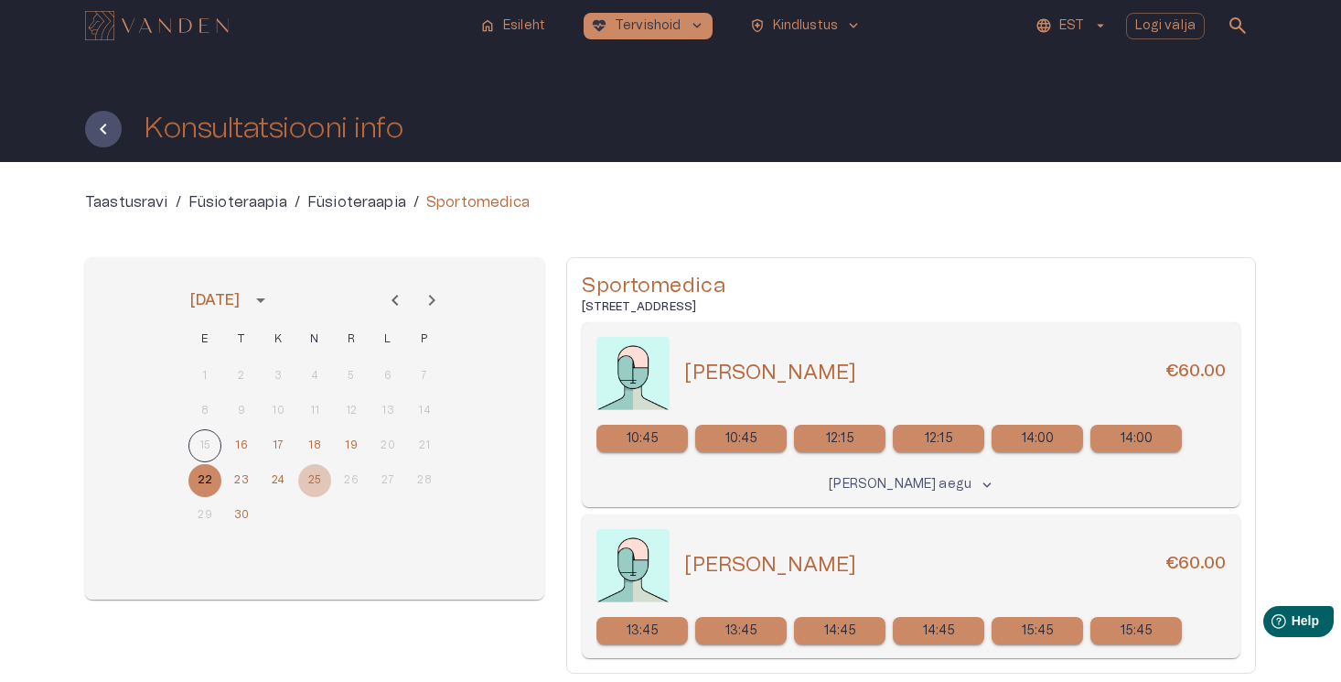
click at [311, 484] on button "25" at bounding box center [314, 480] width 33 height 33
click at [216, 480] on button "22" at bounding box center [205, 480] width 33 height 33
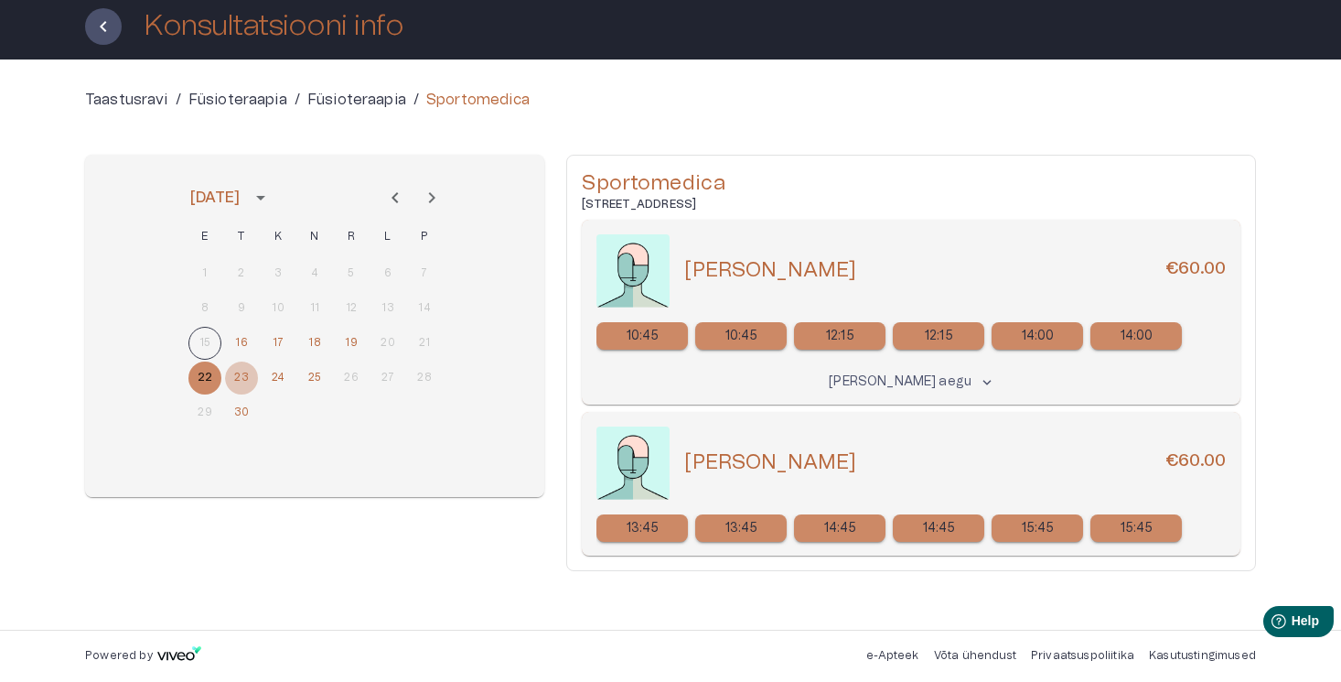
click at [235, 376] on button "23" at bounding box center [241, 377] width 33 height 33
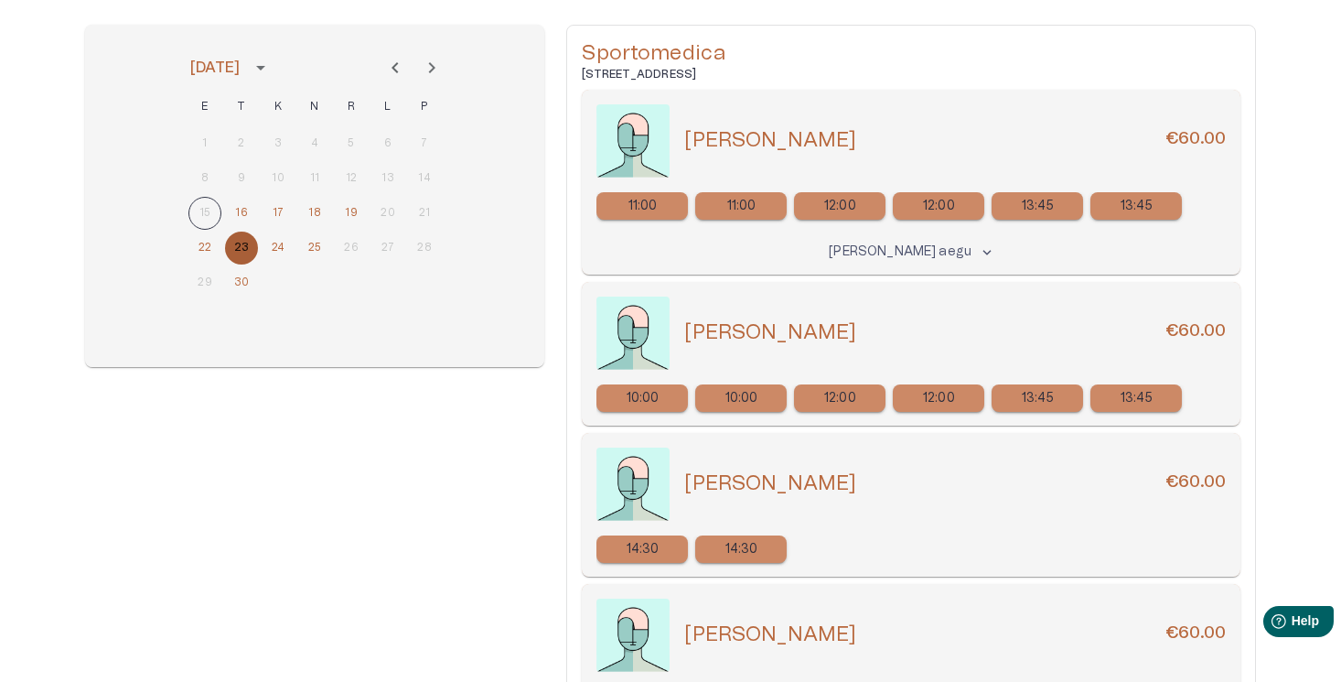
scroll to position [236, 0]
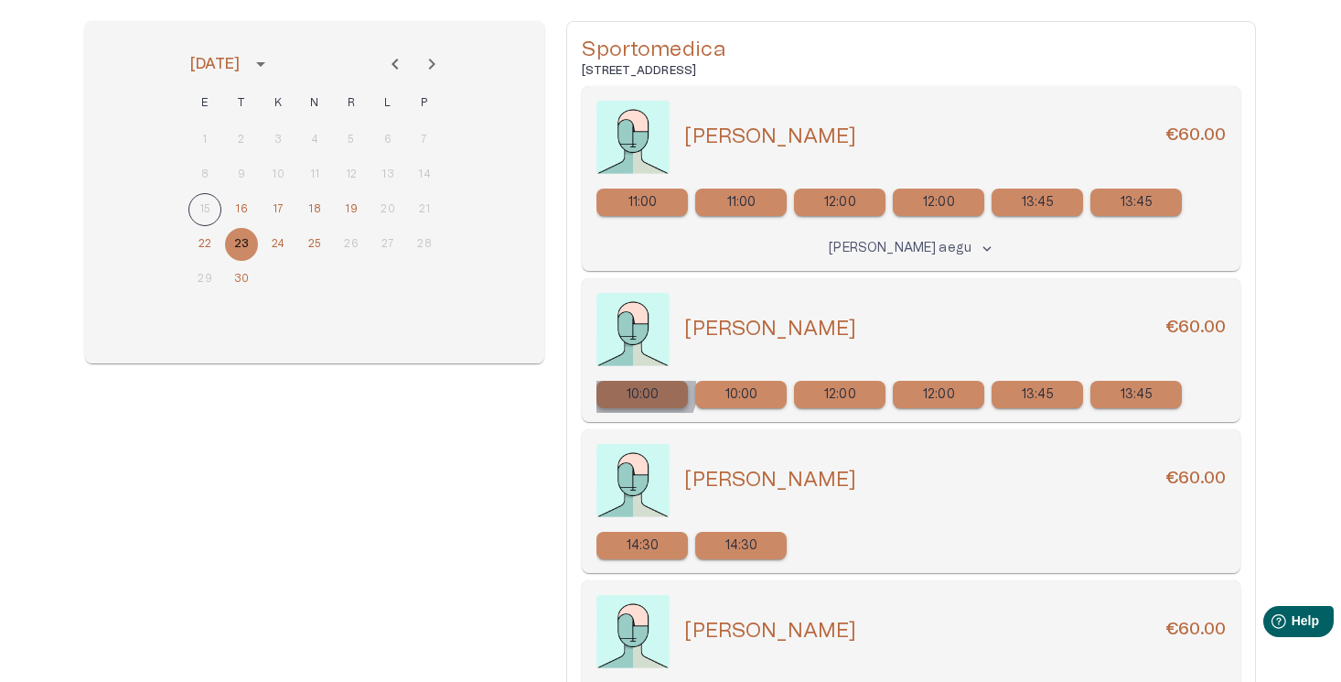
click at [645, 393] on p "10:00" at bounding box center [643, 394] width 33 height 19
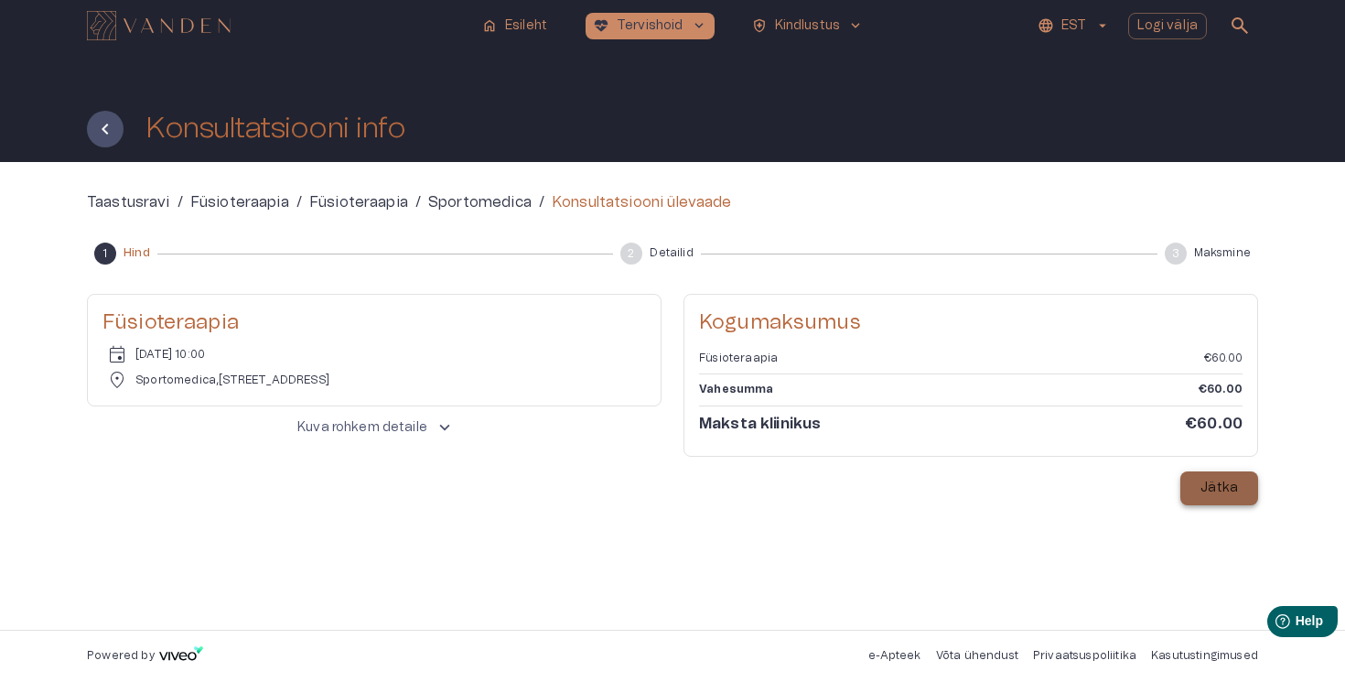
click at [1225, 497] on p "Jätka" at bounding box center [1220, 488] width 38 height 19
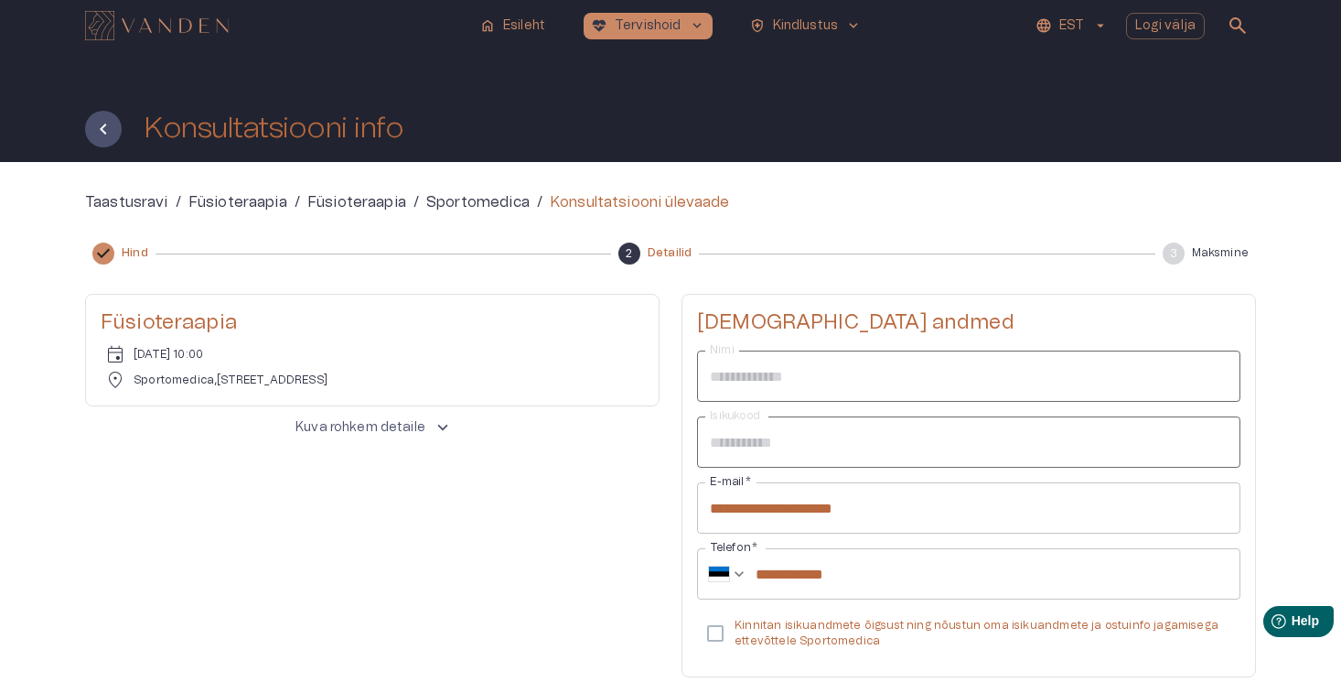
scroll to position [155, 0]
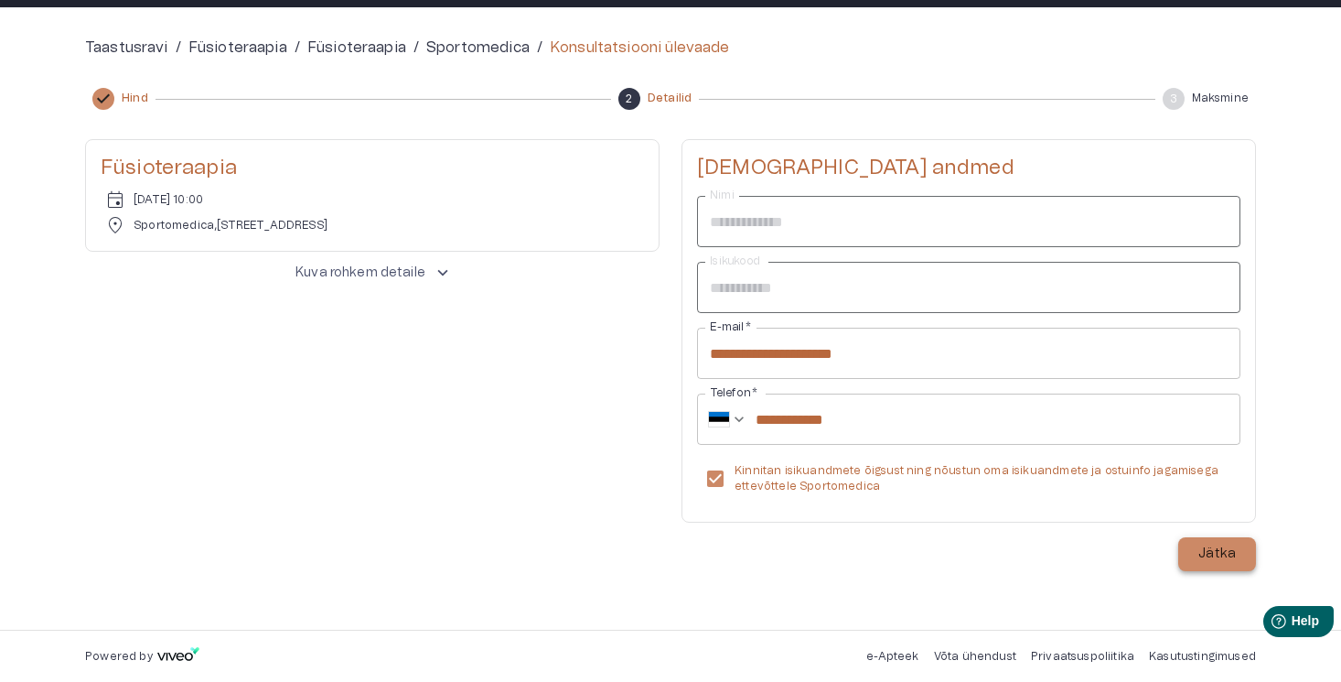
click at [1210, 561] on p "Jätka" at bounding box center [1218, 553] width 38 height 19
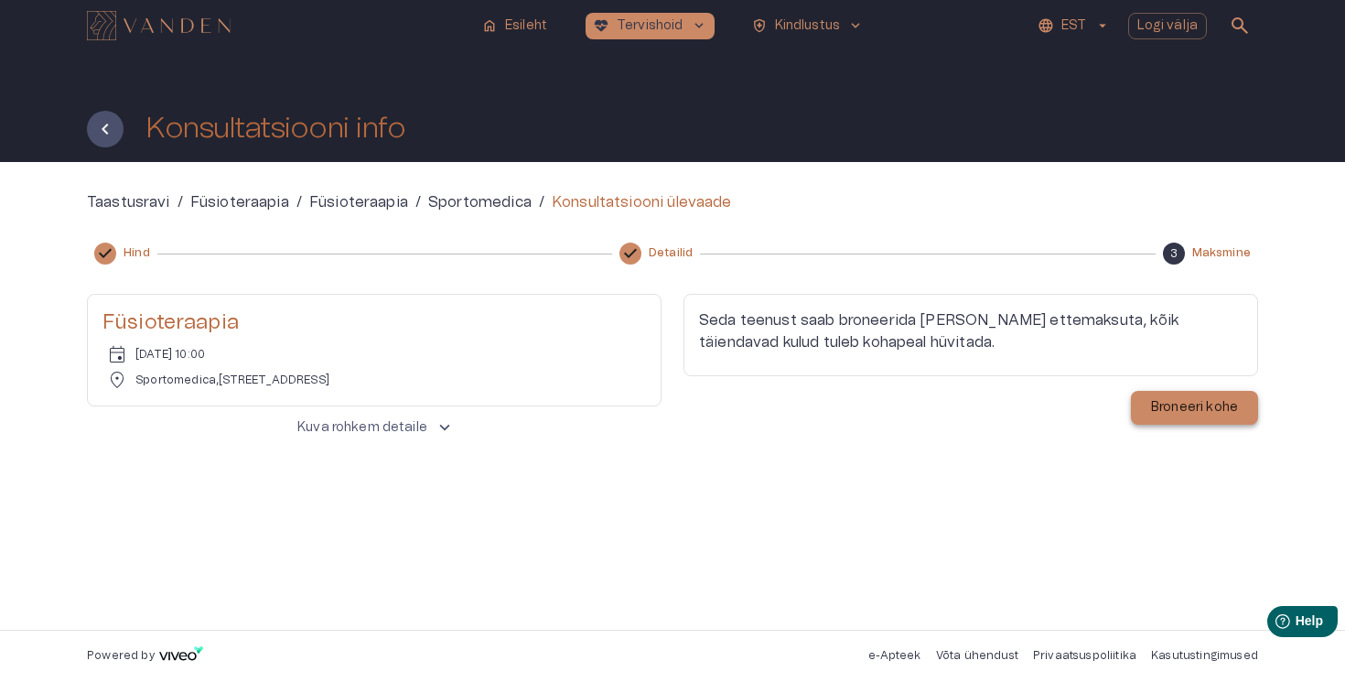
click at [1173, 410] on p "Broneeri kohe" at bounding box center [1194, 407] width 87 height 19
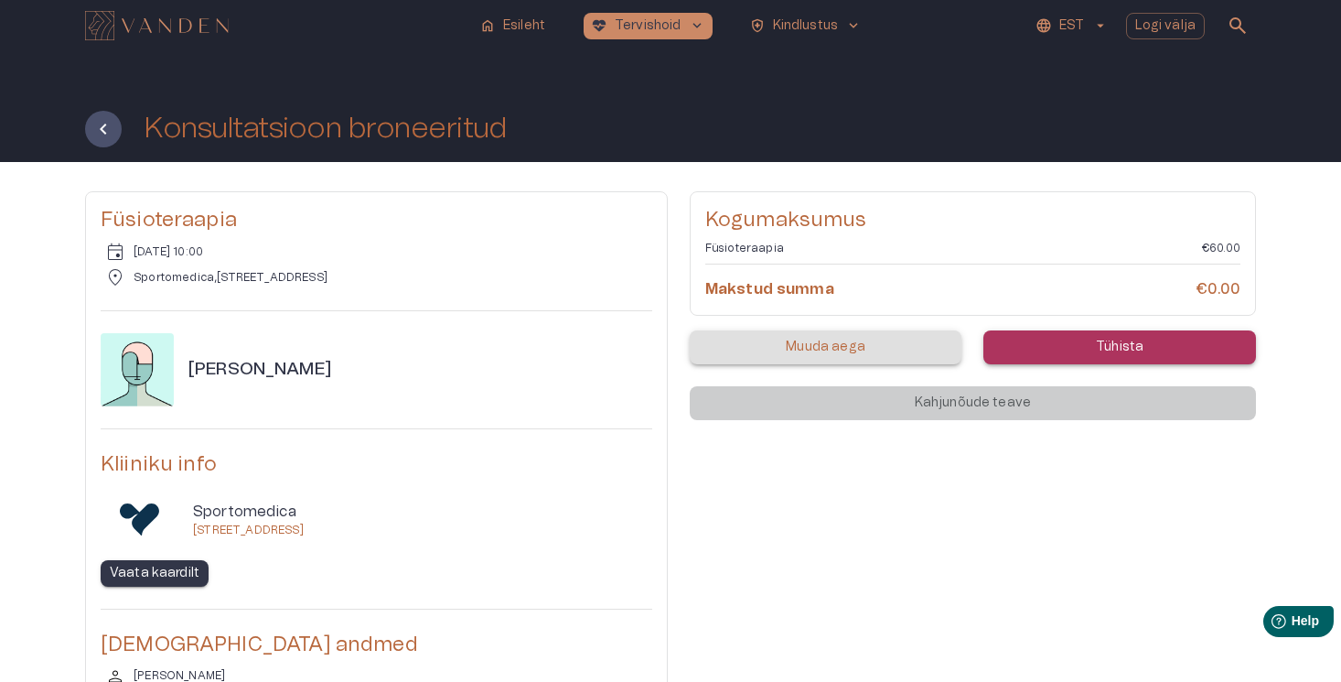
click at [167, 24] on img "Navigate to homepage" at bounding box center [157, 25] width 144 height 29
